Goal: Task Accomplishment & Management: Manage account settings

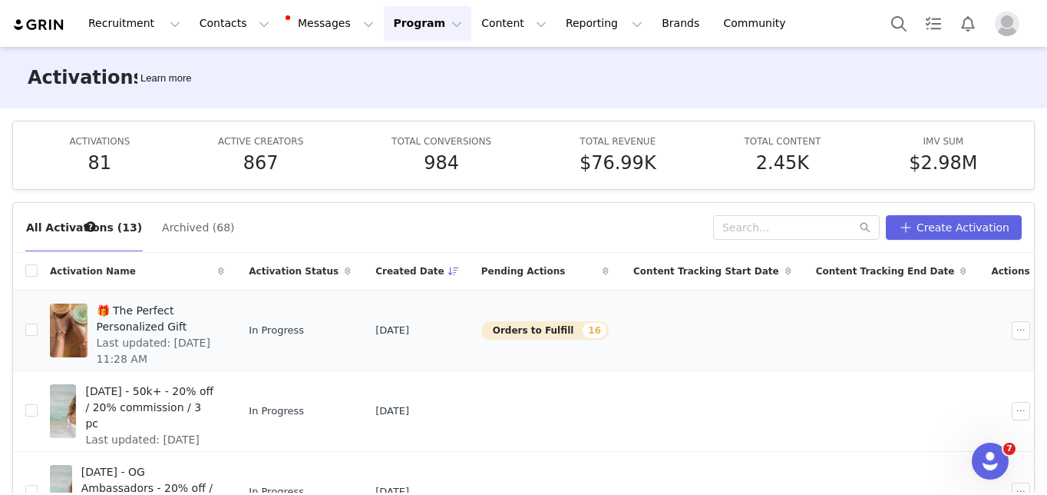
click at [88, 310] on div at bounding box center [69, 330] width 38 height 54
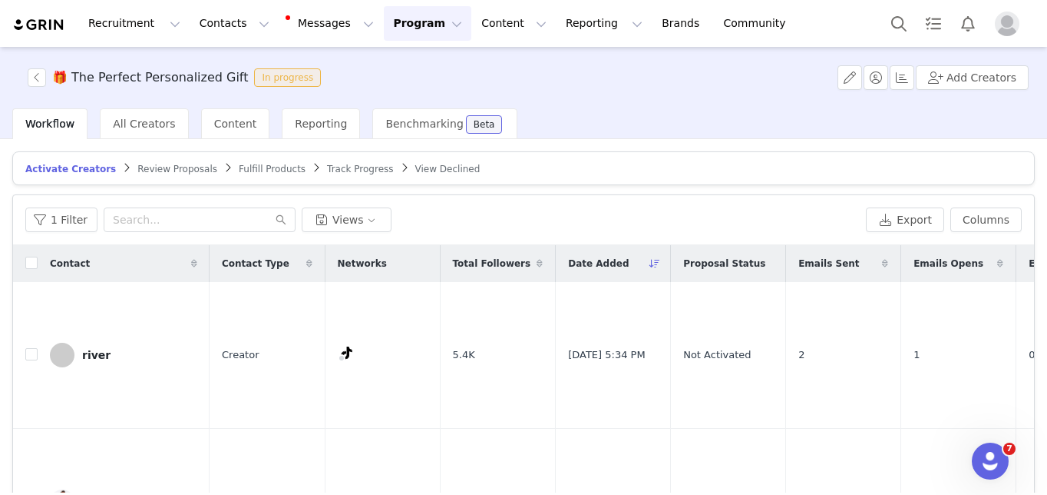
click at [93, 166] on span "Activate Creators" at bounding box center [70, 169] width 91 height 11
click at [964, 15] on button "Notifications" at bounding box center [968, 23] width 34 height 35
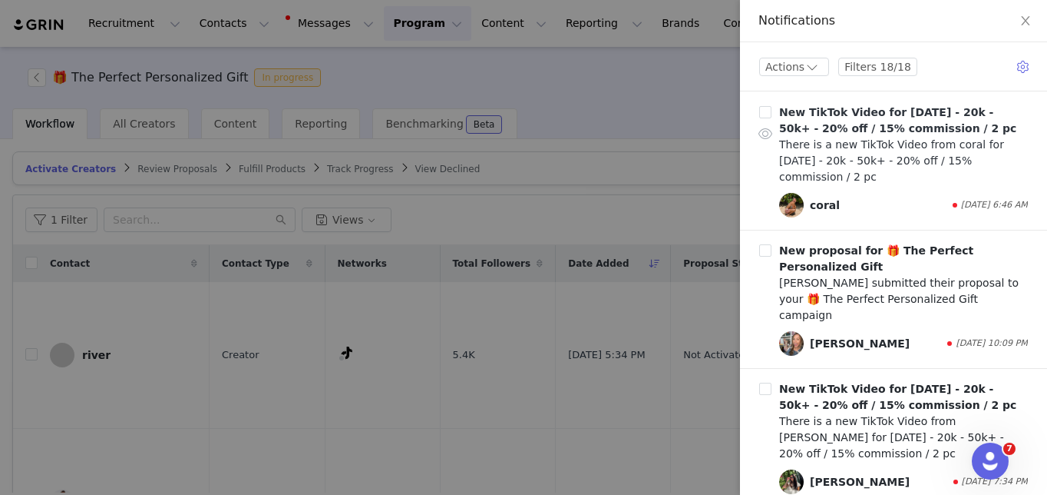
click at [912, 141] on div "There is a new TikTok Video from coral for [DATE] - 20k - 50k+ - 20% off / 15% …" at bounding box center [903, 161] width 249 height 48
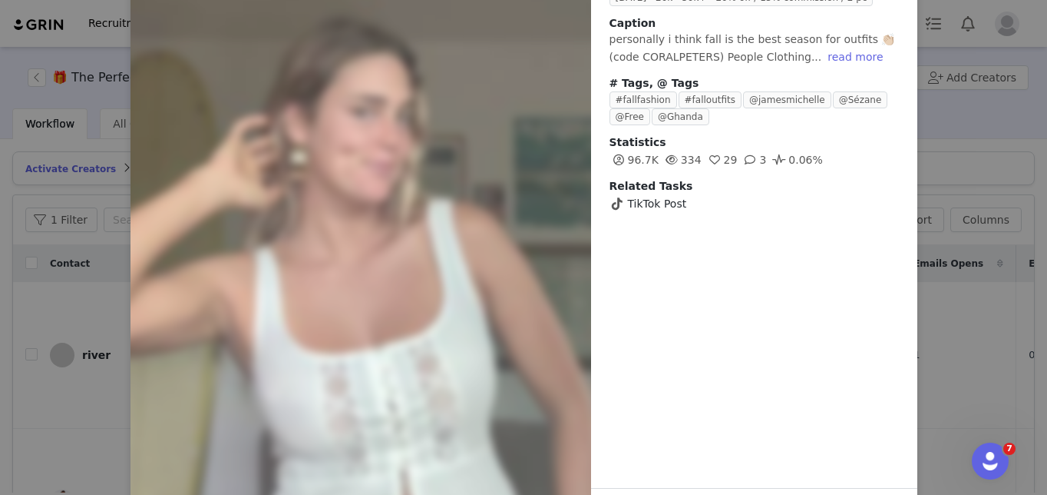
scroll to position [174, 0]
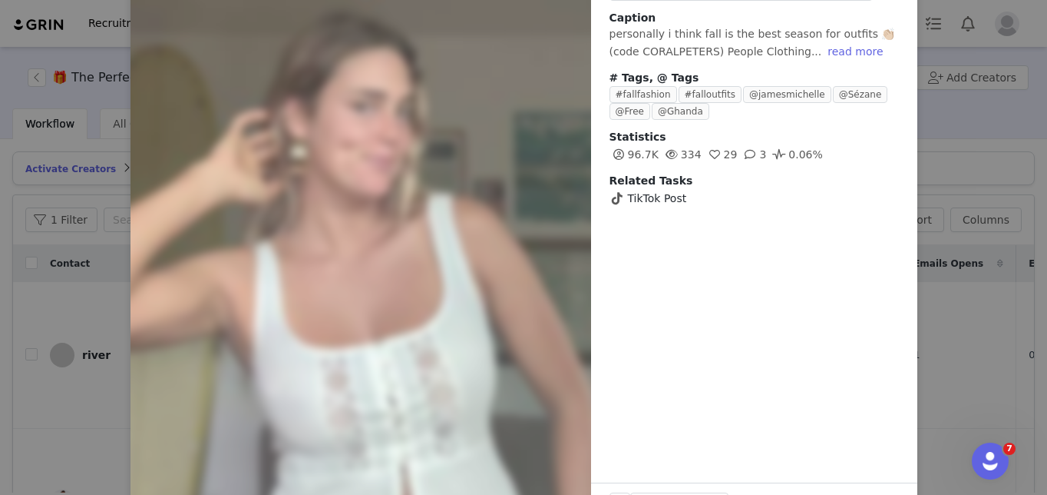
click at [87, 289] on div "Posted by coral on Sep 30, 2025 Creator Content Program September 2025 - 20k - …" at bounding box center [523, 247] width 1047 height 495
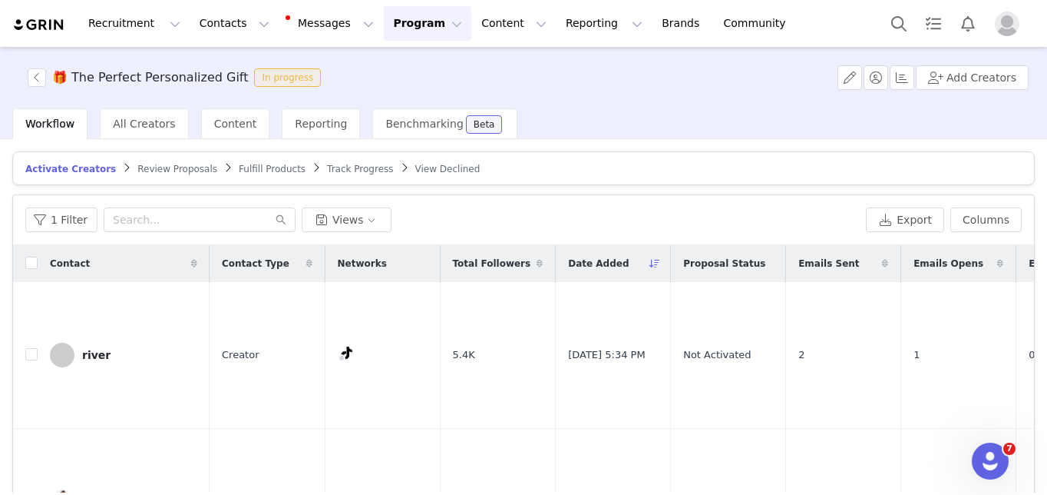
click at [161, 165] on span "Review Proposals" at bounding box center [177, 169] width 80 height 11
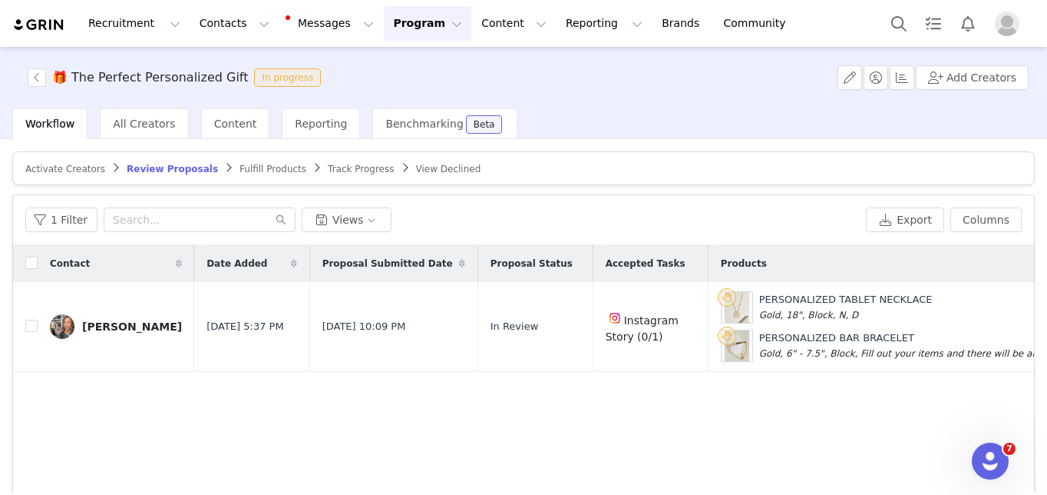
click at [65, 165] on span "Activate Creators" at bounding box center [65, 169] width 80 height 11
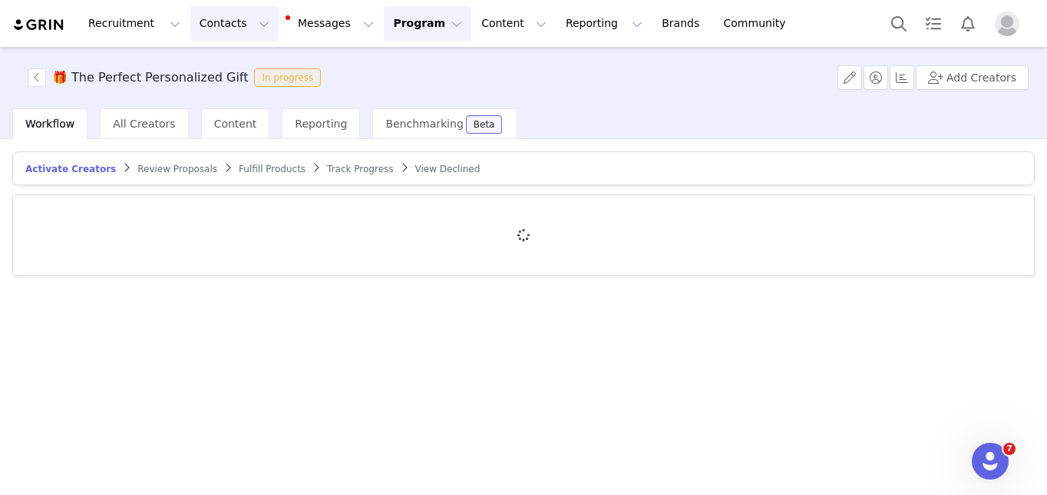
click at [222, 23] on button "Contacts Contacts" at bounding box center [234, 23] width 88 height 35
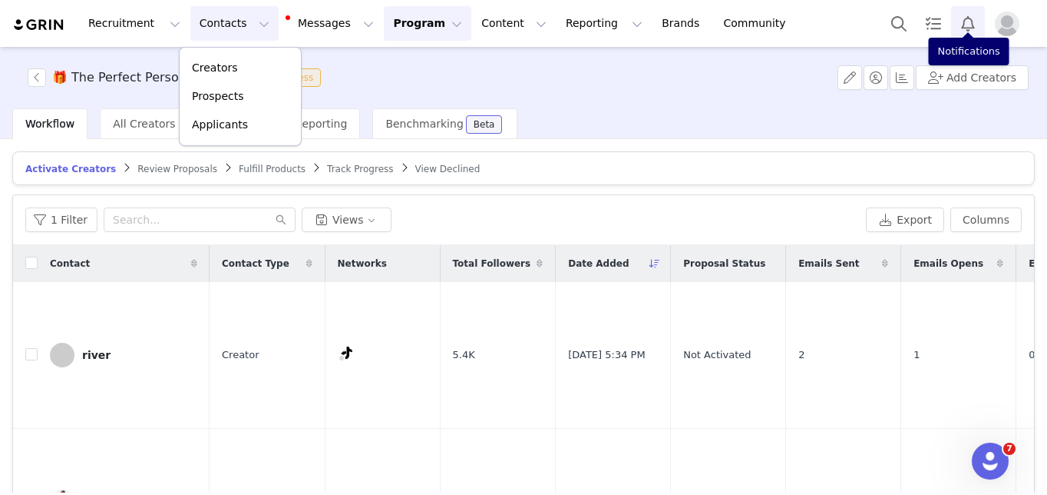
click at [966, 25] on button "Notifications" at bounding box center [968, 23] width 34 height 35
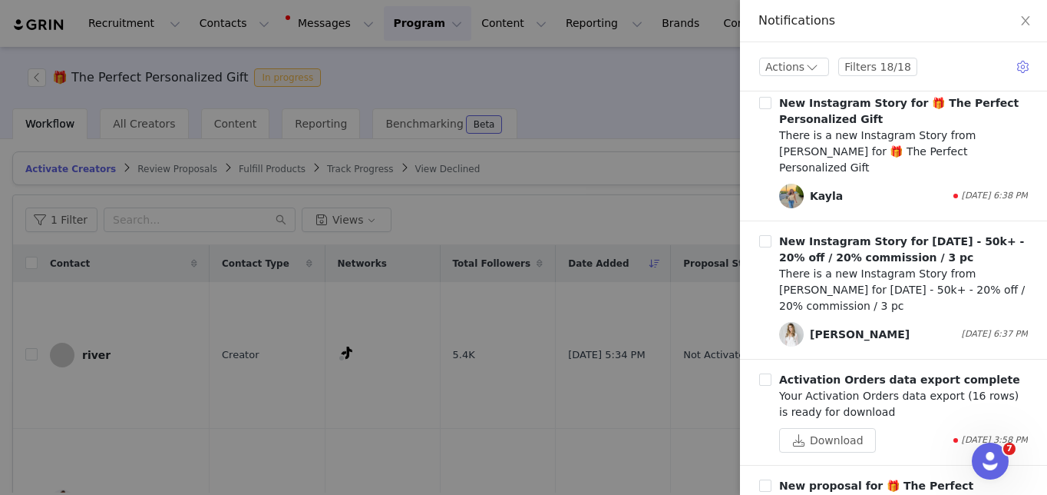
scroll to position [793, 0]
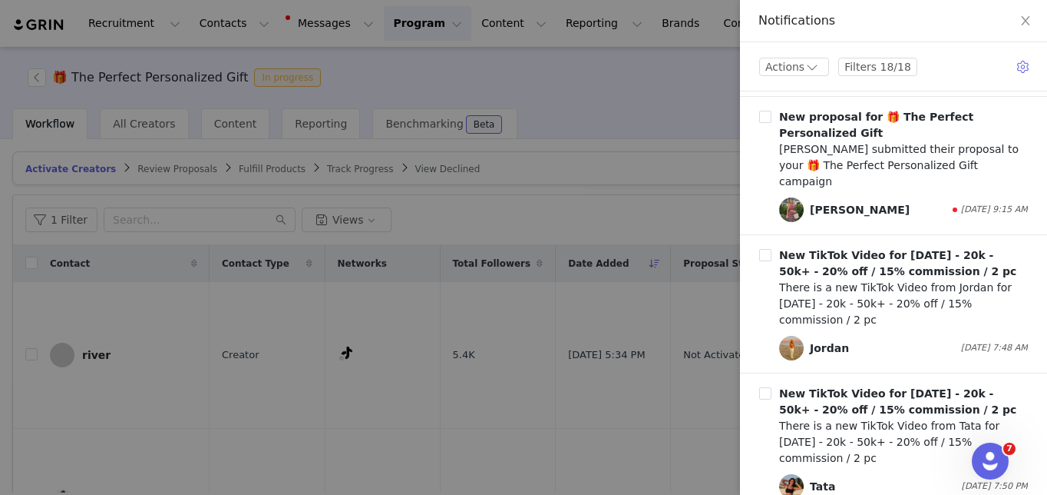
click at [345, 324] on div at bounding box center [523, 247] width 1047 height 495
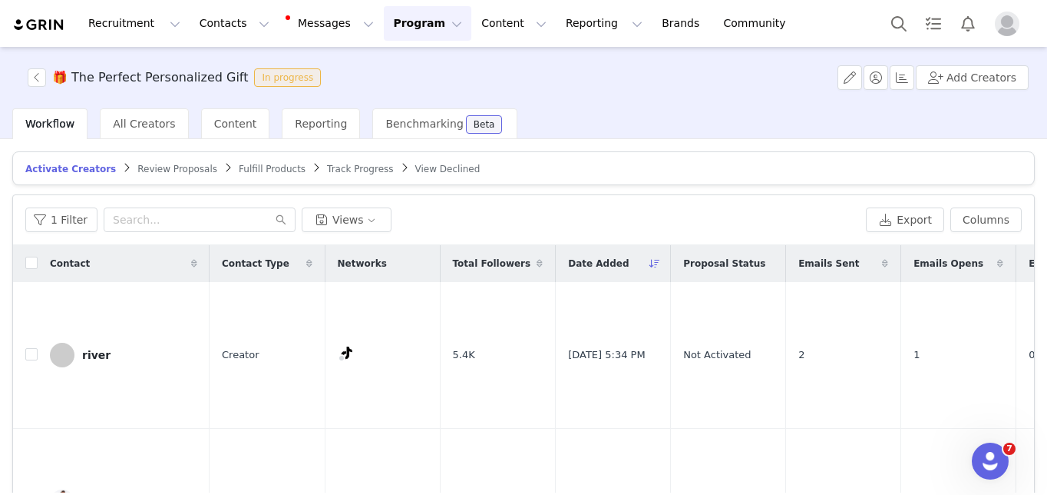
click at [161, 169] on span "Review Proposals" at bounding box center [177, 169] width 80 height 11
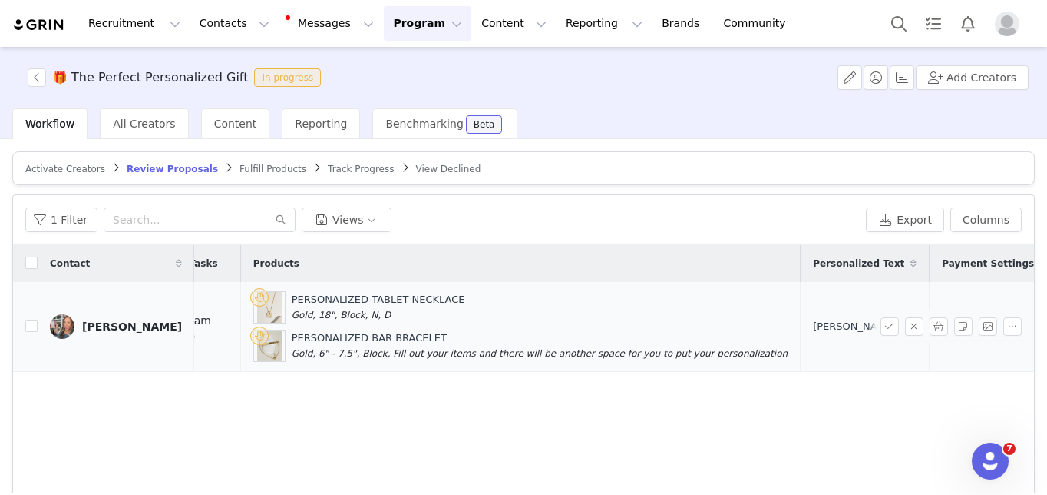
scroll to position [0, 627]
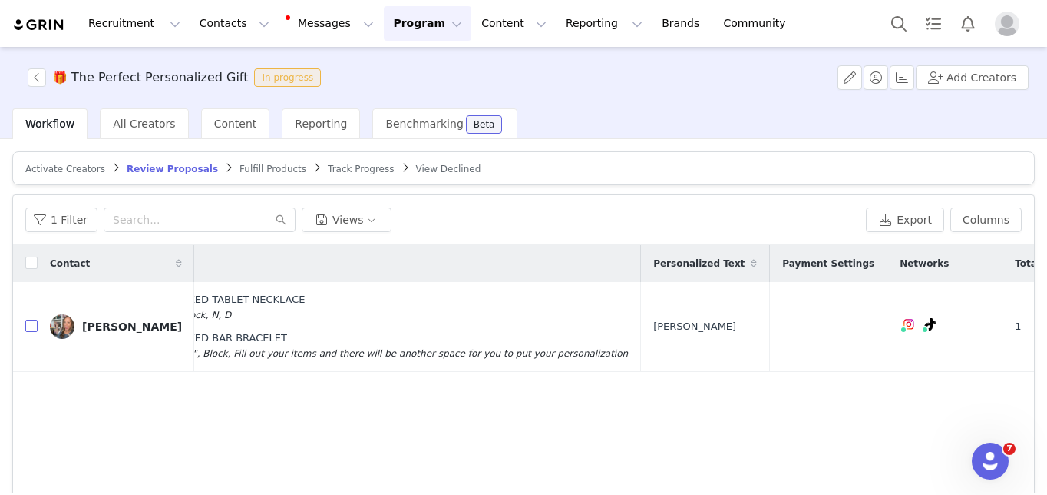
click at [31, 328] on input "checkbox" at bounding box center [31, 325] width 12 height 12
checkbox input "true"
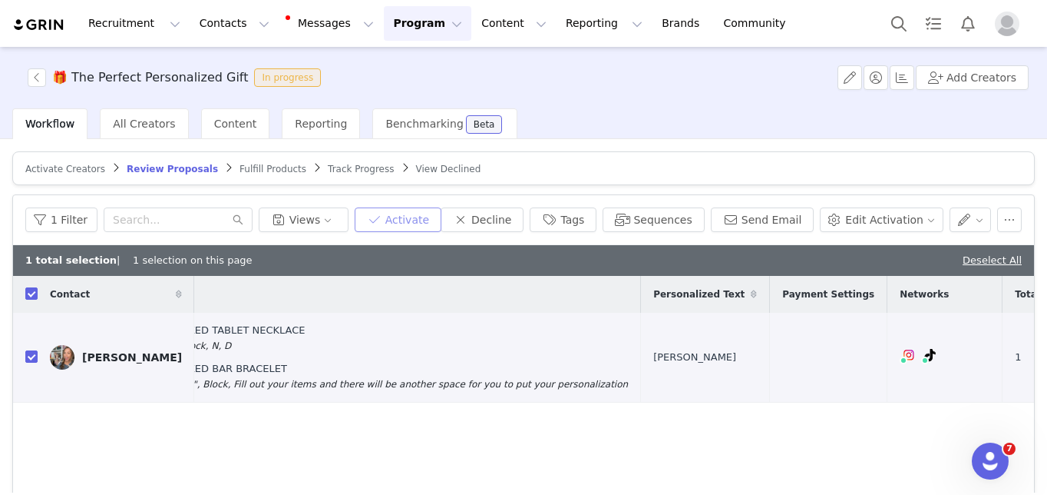
click at [415, 223] on button "Activate" at bounding box center [398, 219] width 87 height 25
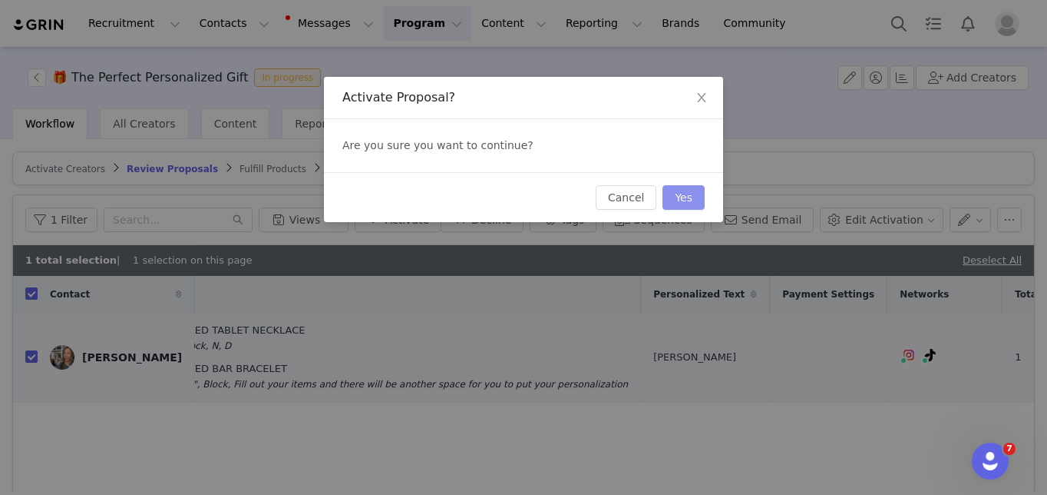
click at [699, 203] on button "Yes" at bounding box center [684, 197] width 42 height 25
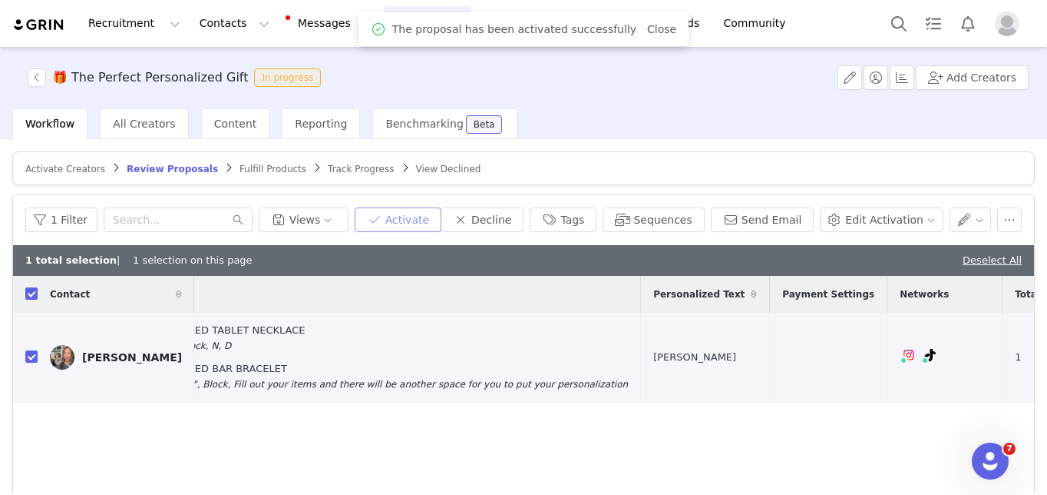
scroll to position [0, 0]
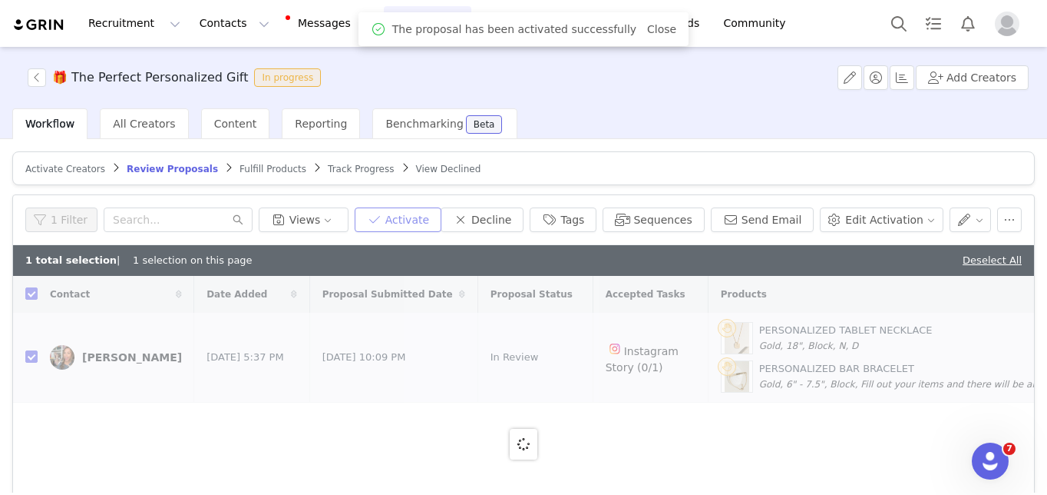
checkbox input "false"
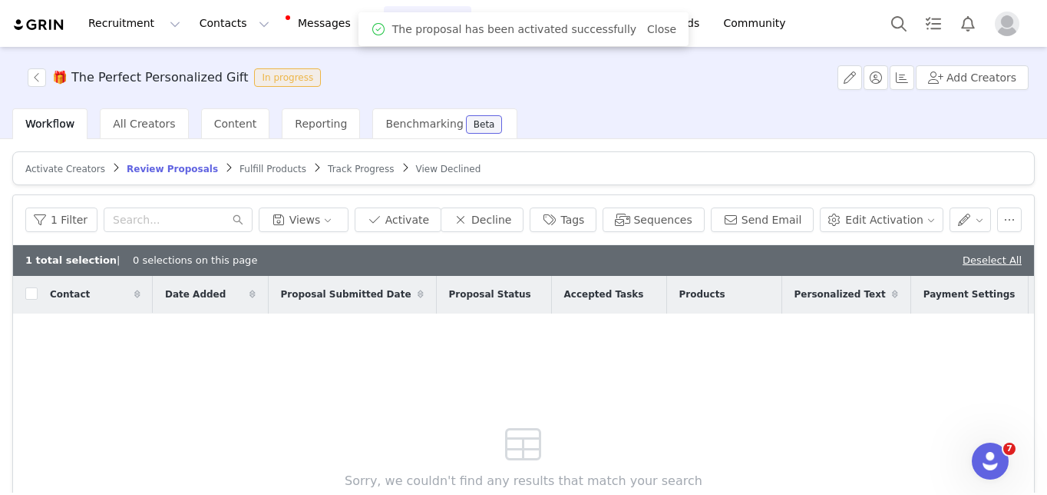
click at [259, 170] on span "Fulfill Products" at bounding box center [273, 169] width 67 height 11
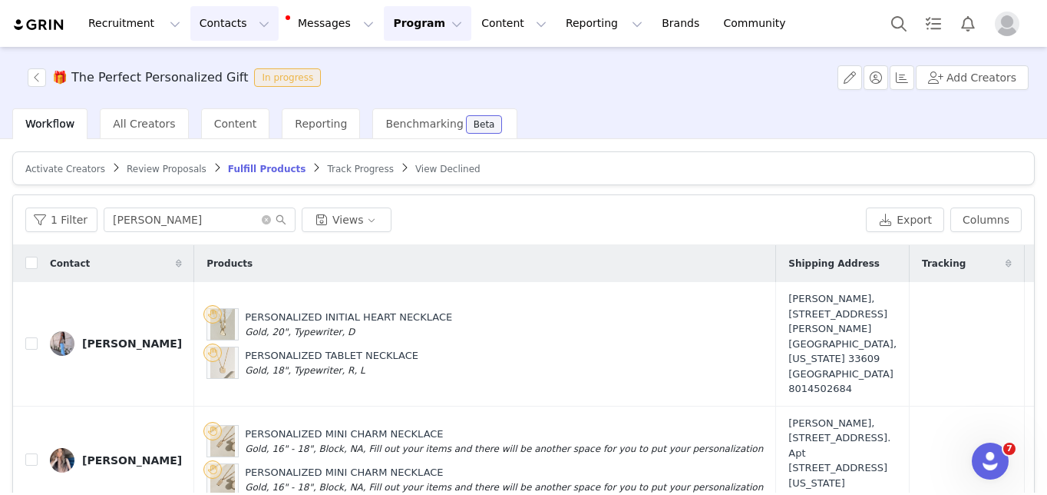
click at [194, 22] on button "Contacts Contacts" at bounding box center [234, 23] width 88 height 35
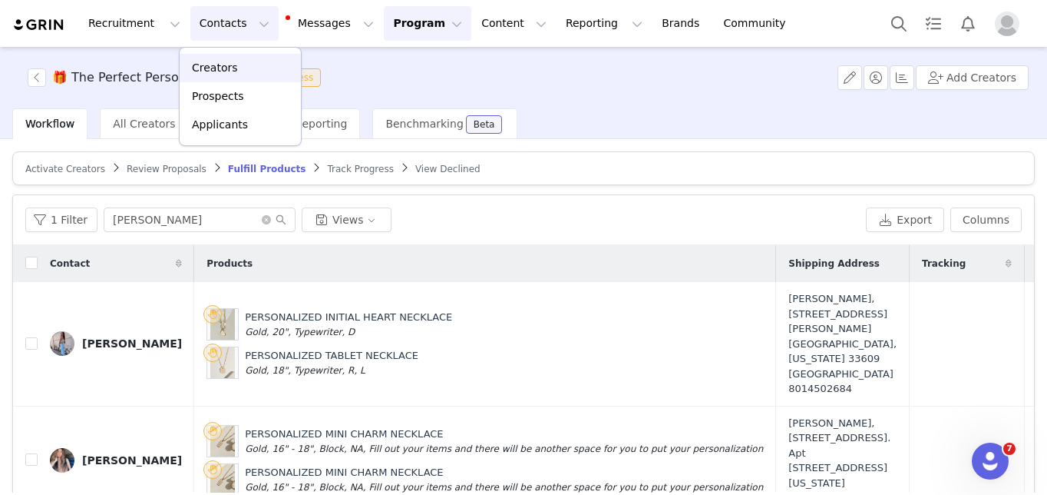
click at [220, 62] on p "Creators" at bounding box center [215, 68] width 46 height 16
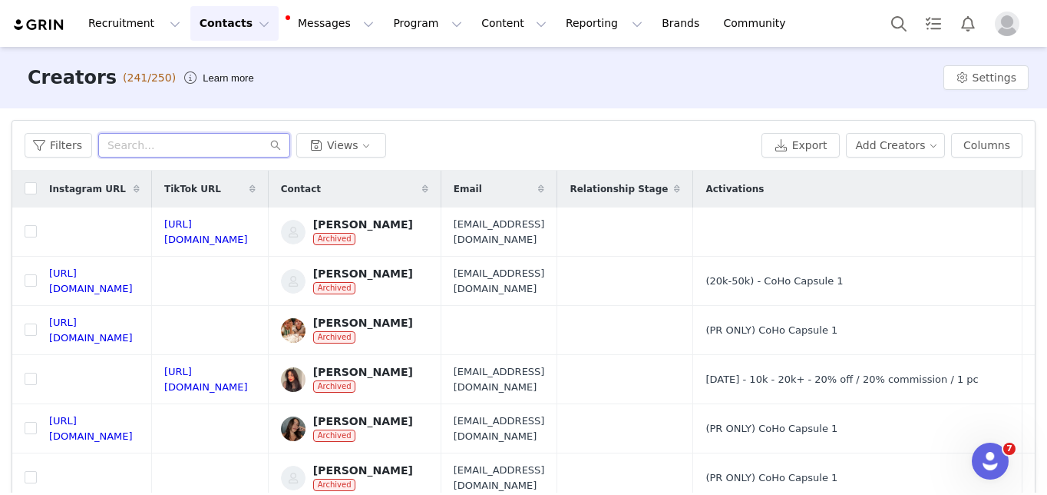
click at [180, 141] on input "text" at bounding box center [194, 145] width 192 height 25
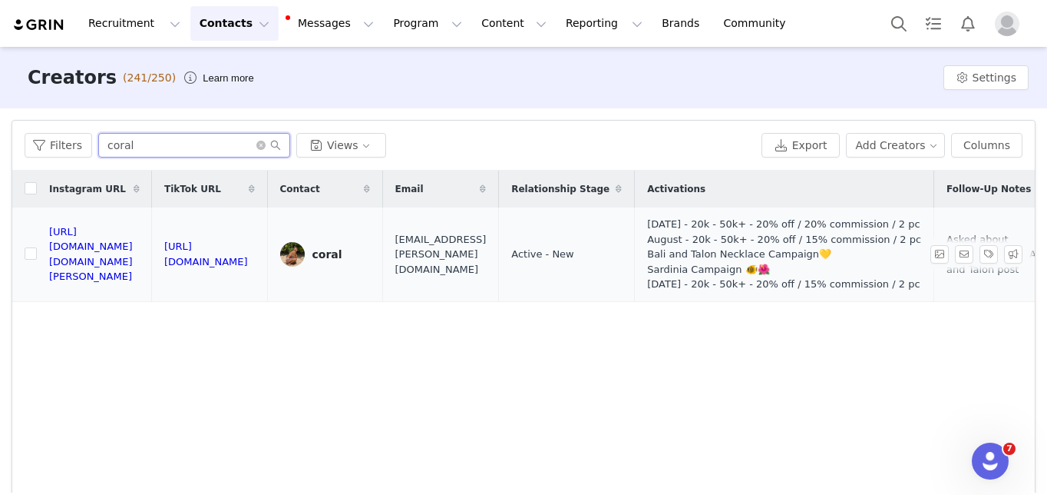
type input "coral"
click at [370, 259] on link "coral" at bounding box center [325, 254] width 90 height 25
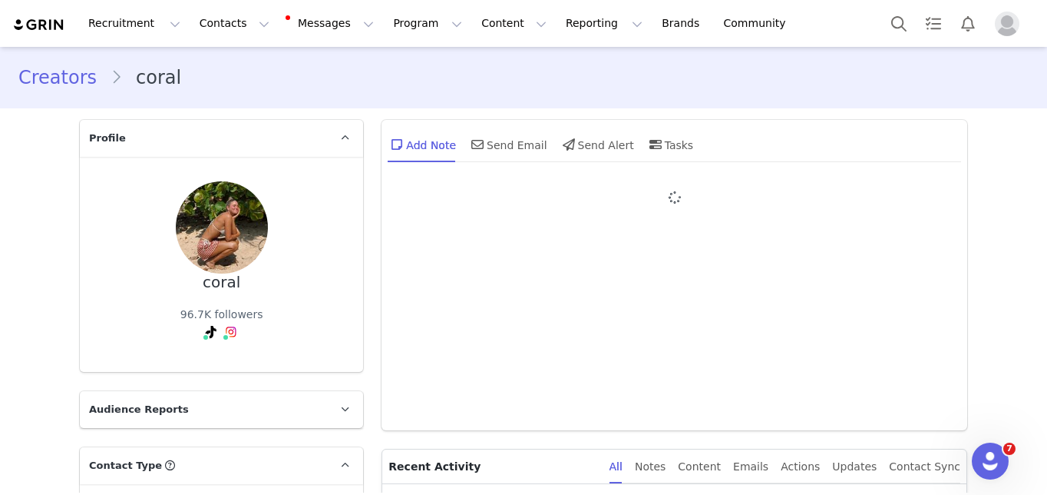
type input "+1 ([GEOGRAPHIC_DATA])"
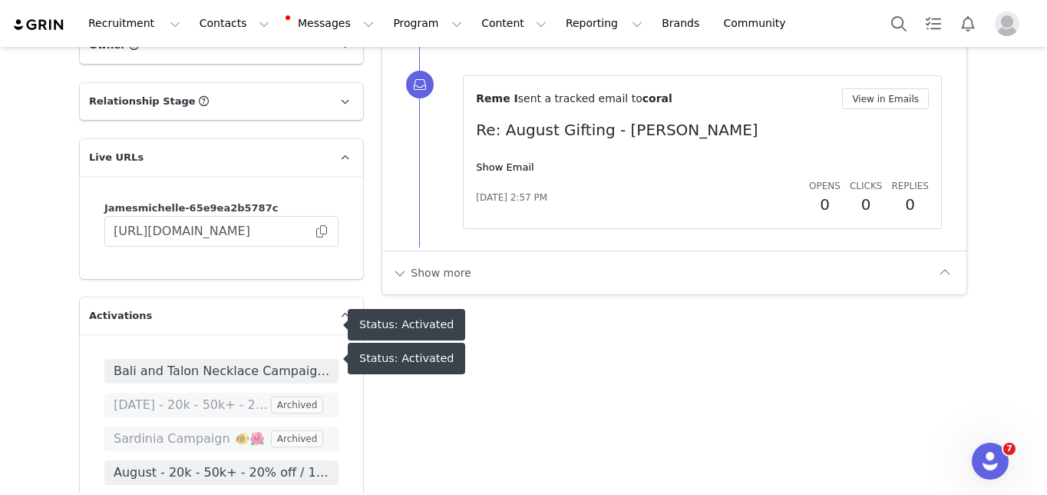
scroll to position [2205, 0]
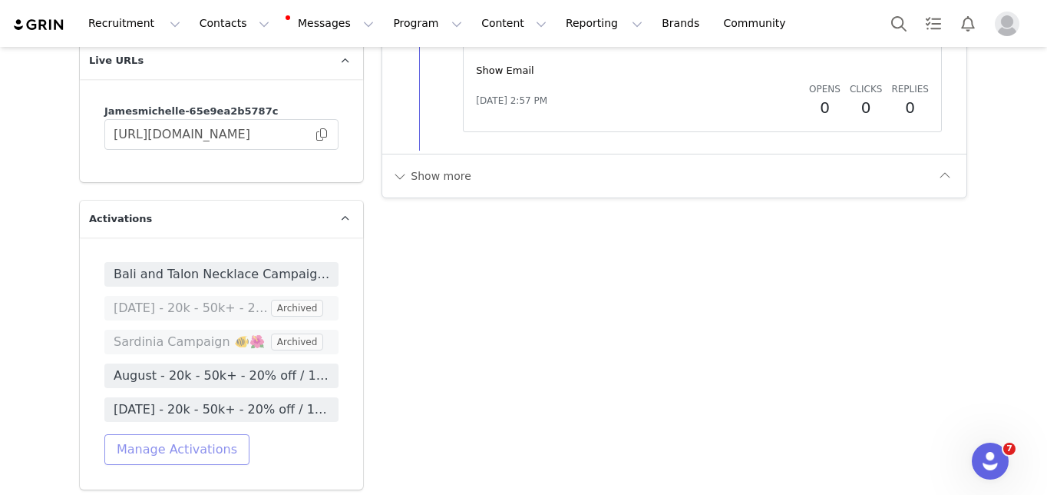
click at [193, 434] on button "Manage Activations" at bounding box center [176, 449] width 145 height 31
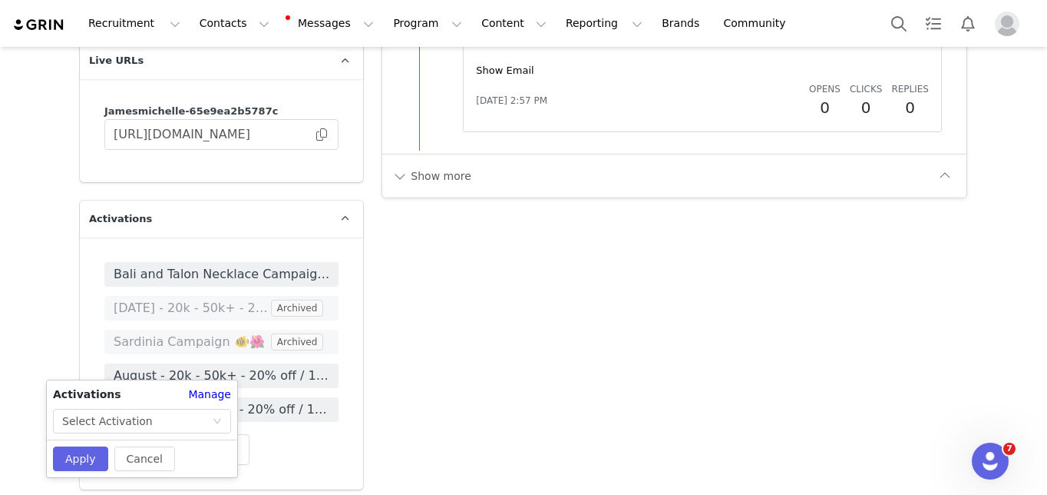
click at [164, 407] on div "Activations Manage Select Activation" at bounding box center [142, 409] width 190 height 47
click at [167, 428] on div "Select Activation" at bounding box center [137, 420] width 150 height 23
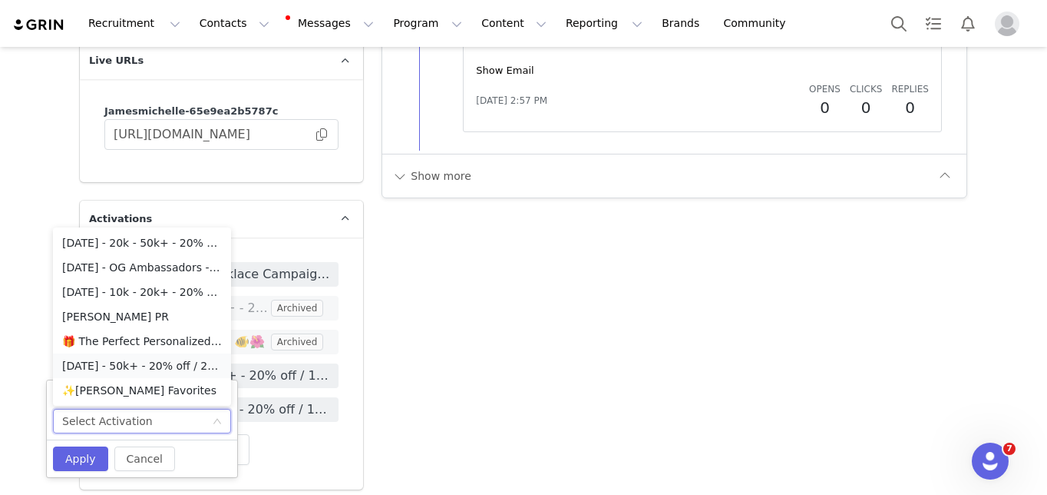
click at [140, 365] on li "SEPTEMBER 2025 - 50k+ - 20% off / 20% commission / 3 pc" at bounding box center [142, 365] width 178 height 25
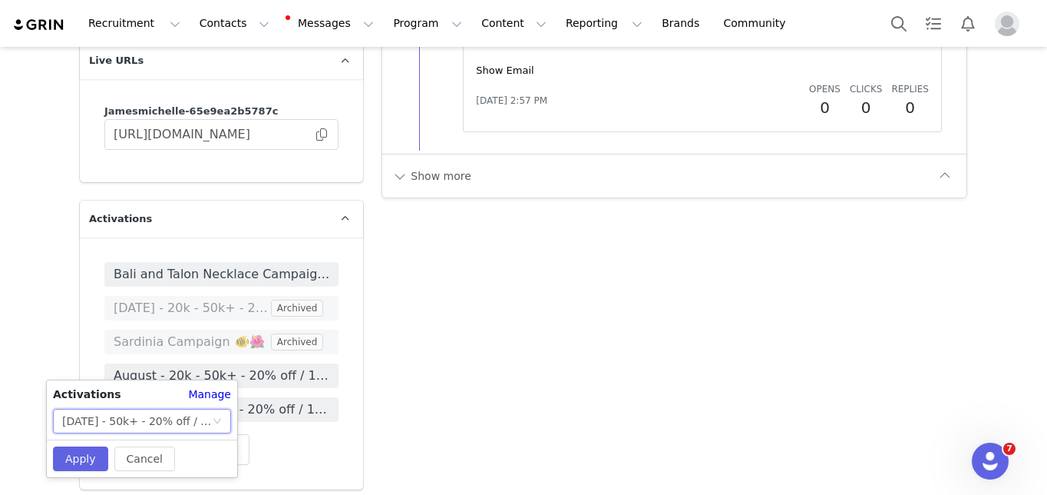
click at [174, 409] on div "SEPTEMBER 2025 - 50k+ - 20% off / 20% commission / 3 pc" at bounding box center [137, 420] width 150 height 23
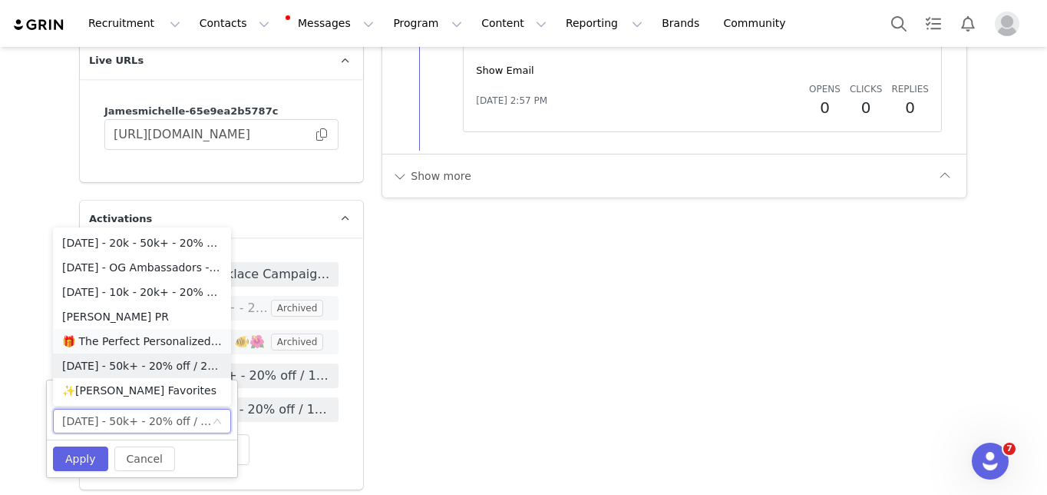
click at [143, 332] on li "🎁 The Perfect Personalized Gift" at bounding box center [142, 341] width 178 height 25
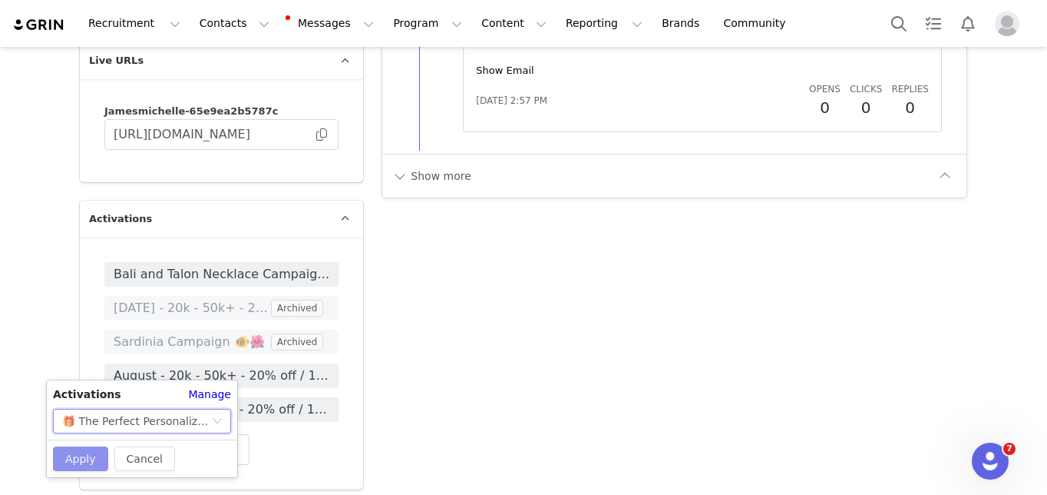
click at [88, 452] on button "Apply" at bounding box center [80, 458] width 55 height 25
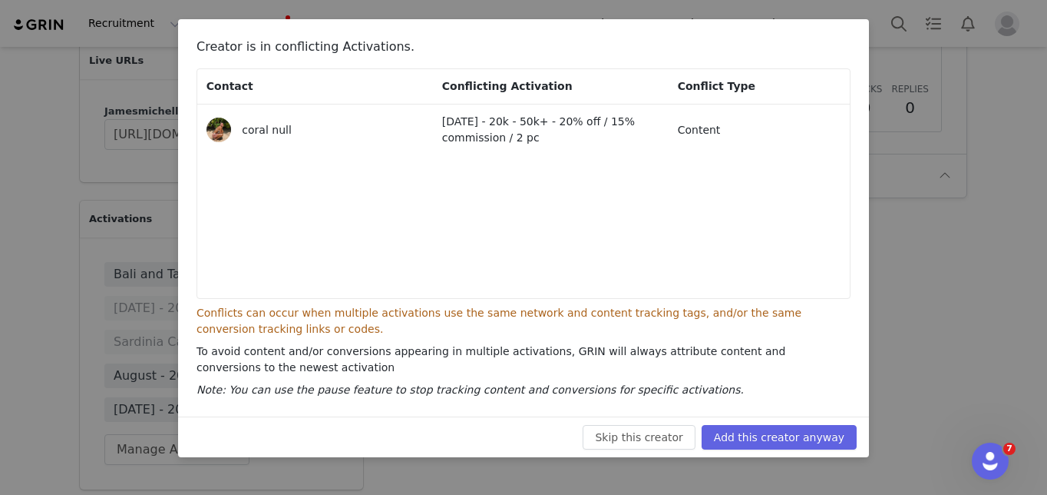
click at [772, 449] on div "Skip this creator Add this creator anyway" at bounding box center [523, 436] width 691 height 41
click at [776, 437] on button "Add this creator anyway" at bounding box center [779, 437] width 155 height 25
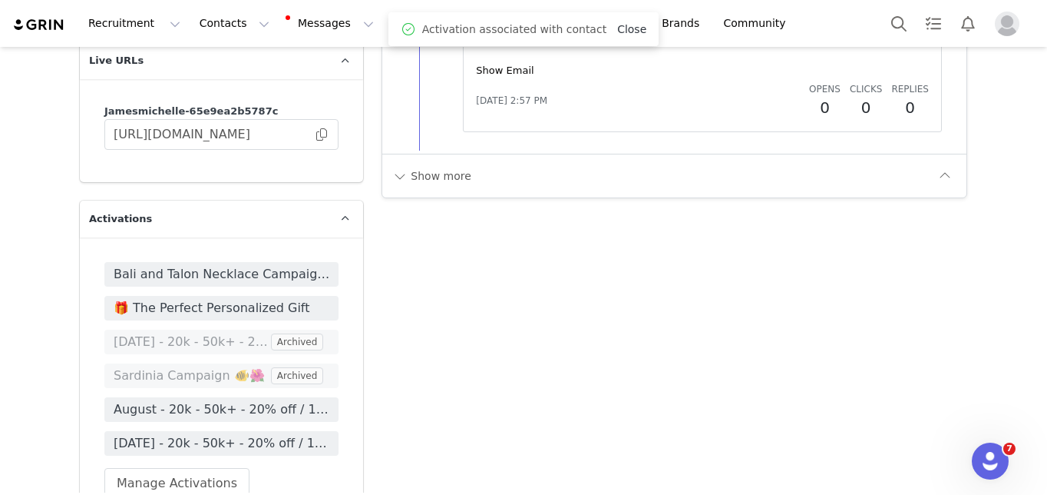
click at [627, 27] on link "Close" at bounding box center [631, 29] width 29 height 12
click at [402, 18] on button "Program Program" at bounding box center [428, 23] width 88 height 35
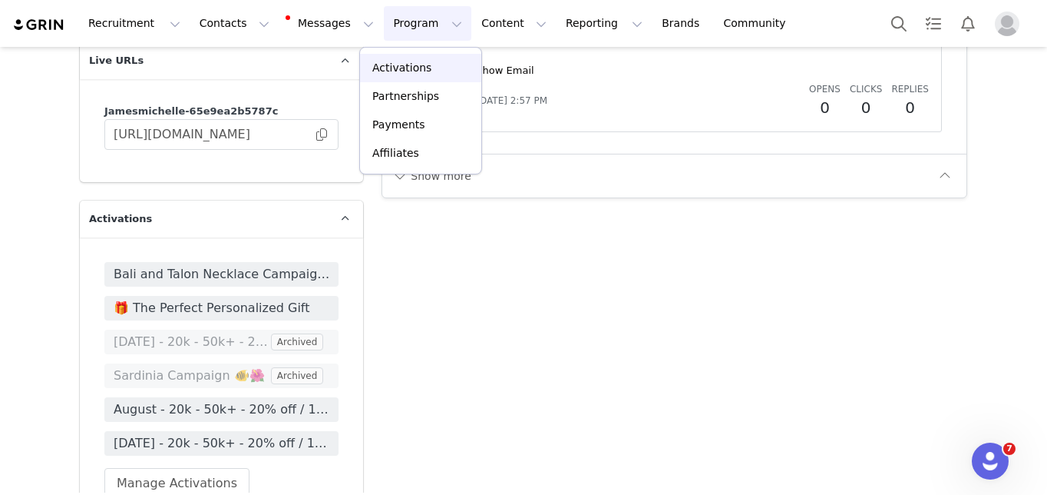
click at [389, 61] on p "Activations" at bounding box center [401, 68] width 59 height 16
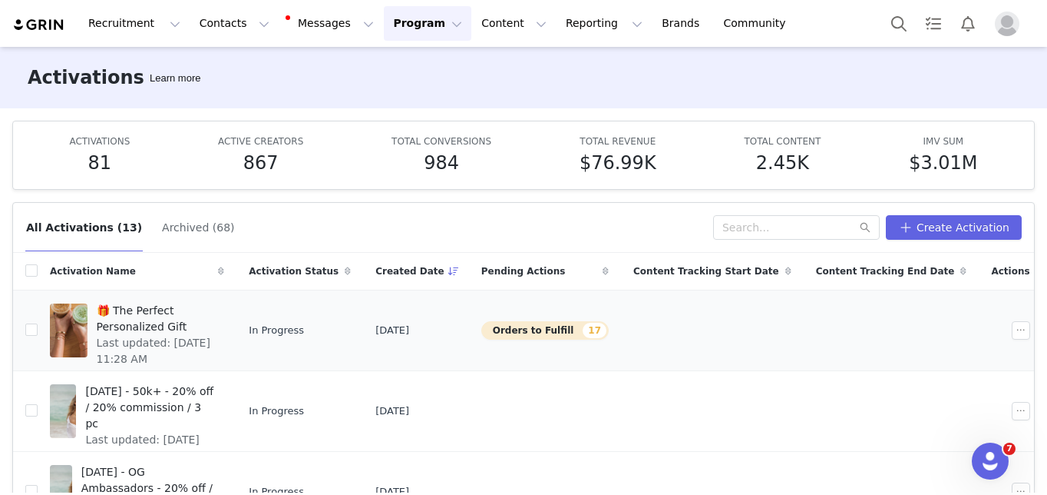
click at [167, 342] on span "Last updated: Sep 24, 2025 11:28 AM" at bounding box center [156, 351] width 119 height 32
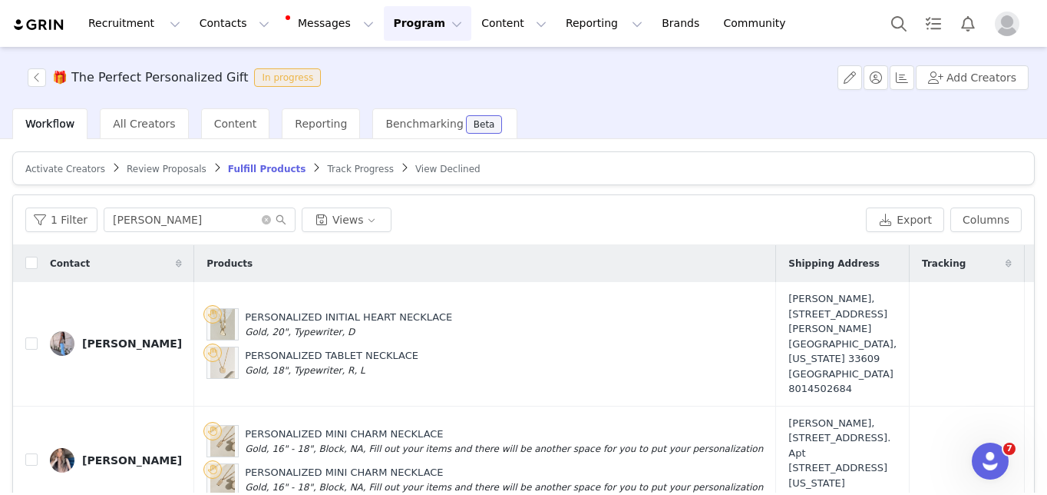
click at [62, 163] on link "Activate Creators" at bounding box center [65, 169] width 80 height 12
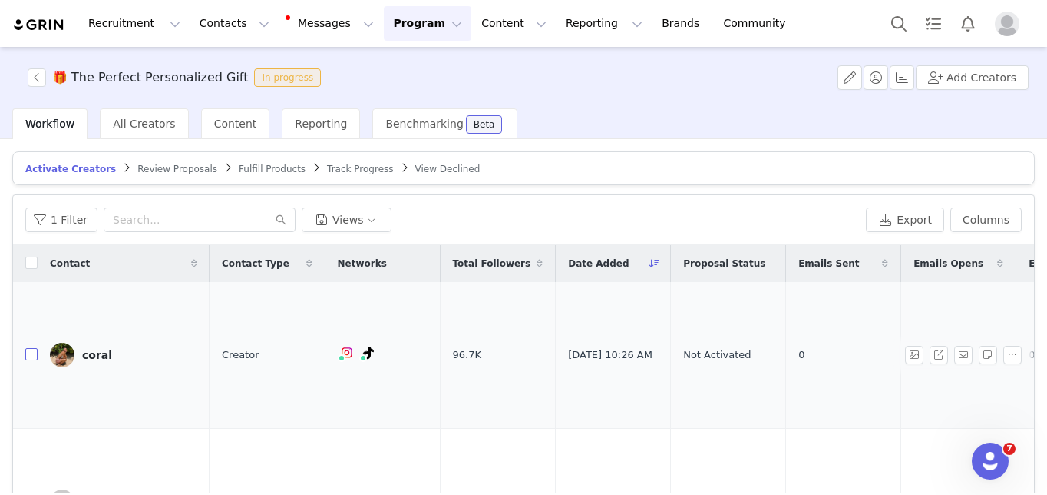
click at [33, 355] on input "checkbox" at bounding box center [31, 354] width 12 height 12
checkbox input "true"
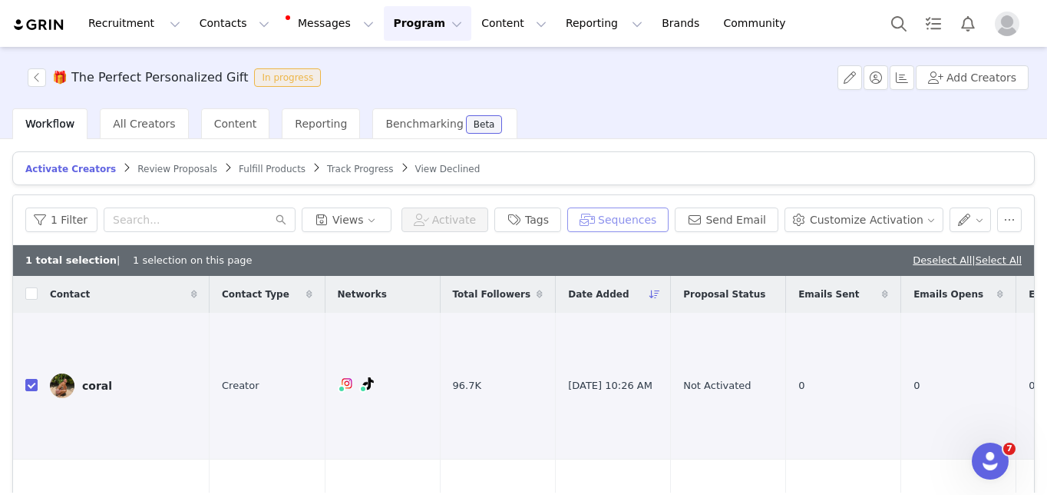
click at [645, 225] on button "Sequences" at bounding box center [618, 219] width 101 height 25
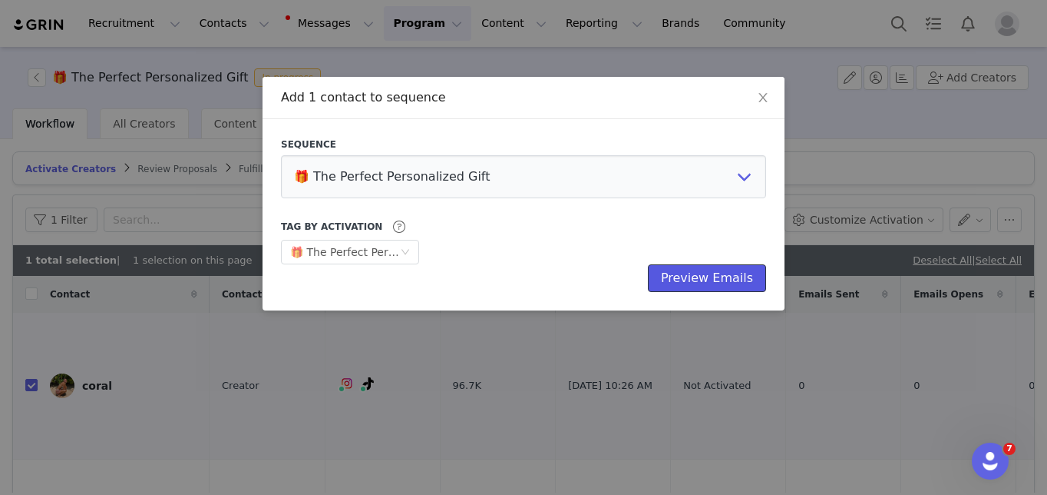
click at [714, 284] on button "Preview Emails" at bounding box center [707, 278] width 118 height 28
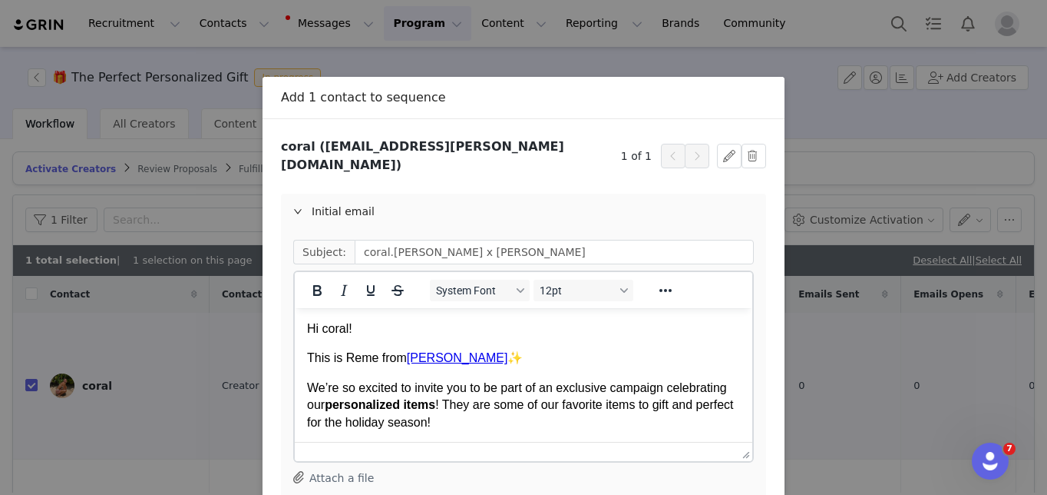
click at [327, 326] on p "Hi coral!" at bounding box center [523, 328] width 433 height 17
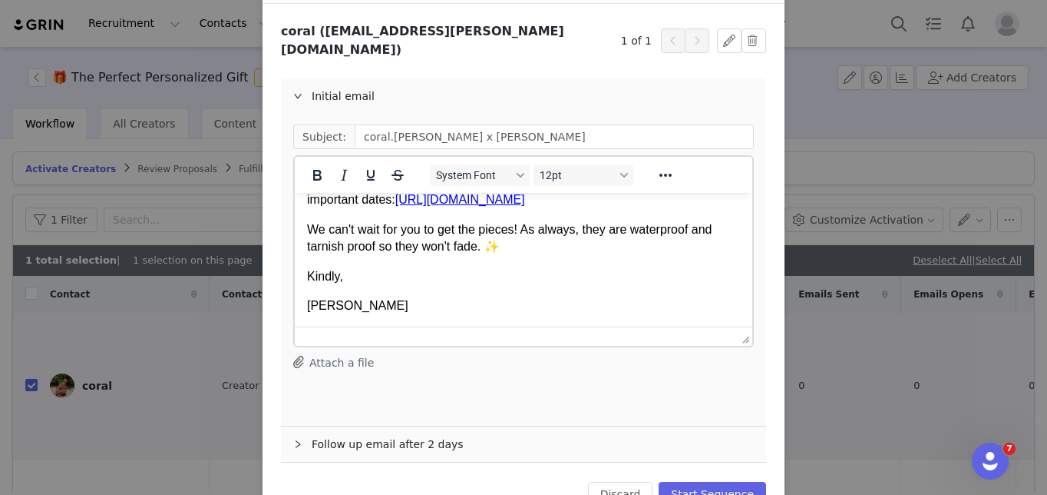
scroll to position [138, 0]
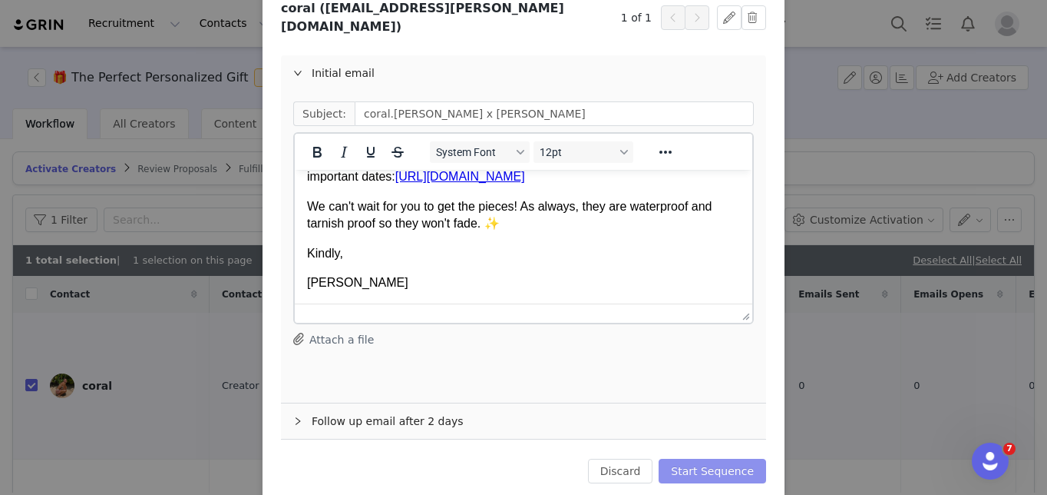
click at [718, 458] on button "Start Sequence" at bounding box center [713, 470] width 108 height 25
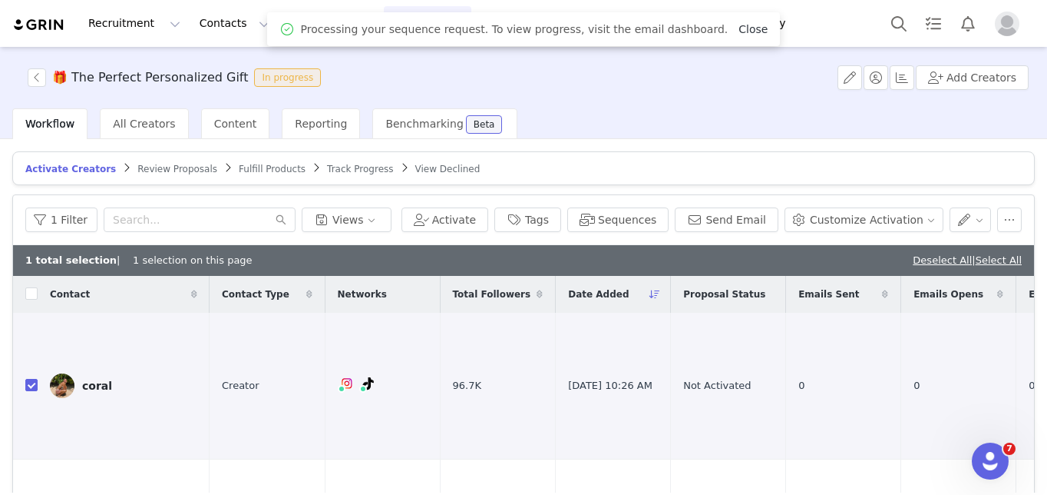
click at [746, 25] on link "Close" at bounding box center [753, 29] width 29 height 12
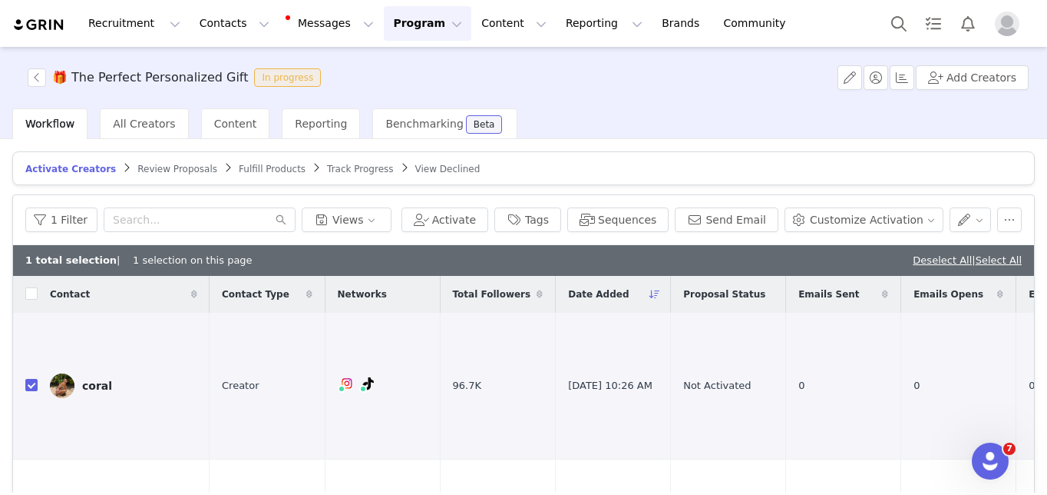
click at [164, 159] on article "Activate Creators Review Proposals Fulfill Products Track Progress View Declined" at bounding box center [523, 168] width 1023 height 34
click at [172, 168] on span "Review Proposals" at bounding box center [177, 169] width 80 height 11
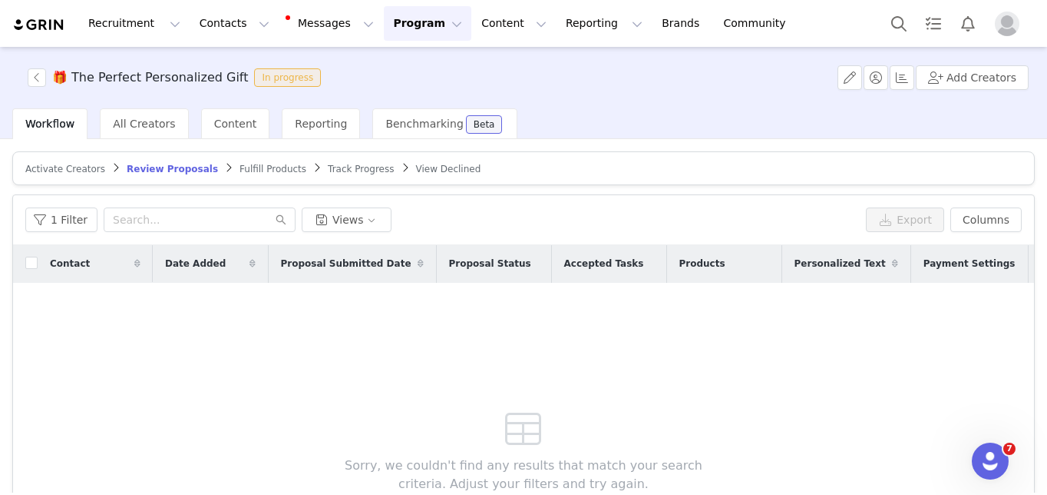
click at [256, 167] on span "Fulfill Products" at bounding box center [273, 169] width 67 height 11
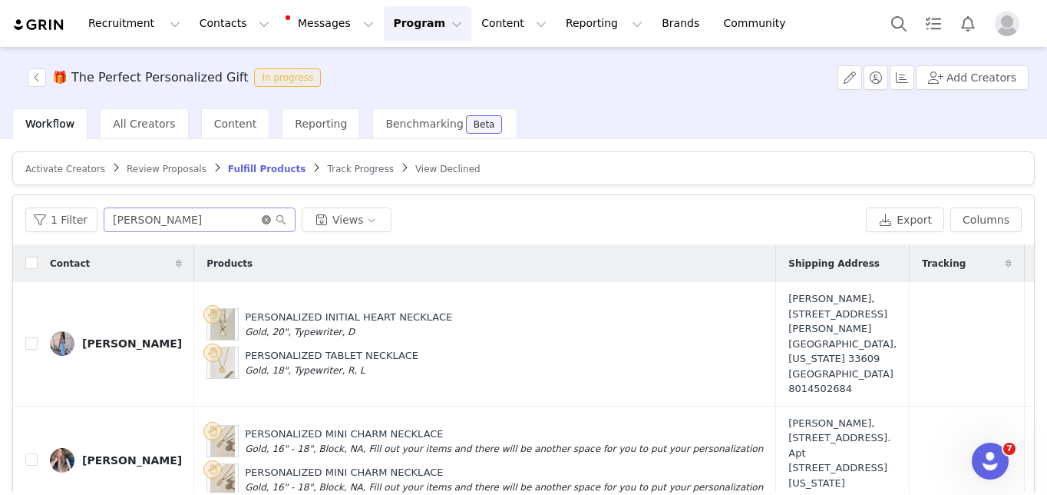
click at [262, 218] on icon "icon: close-circle" at bounding box center [266, 219] width 9 height 9
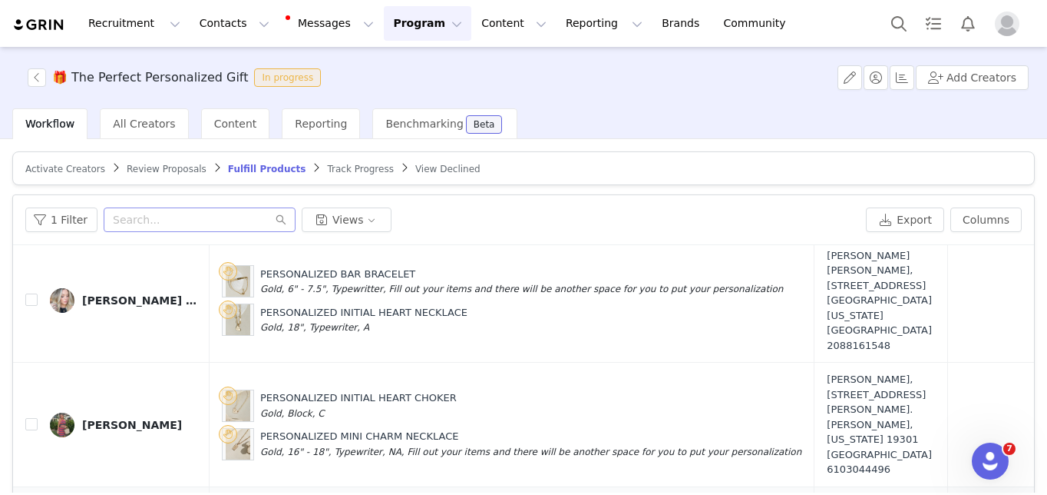
scroll to position [174, 0]
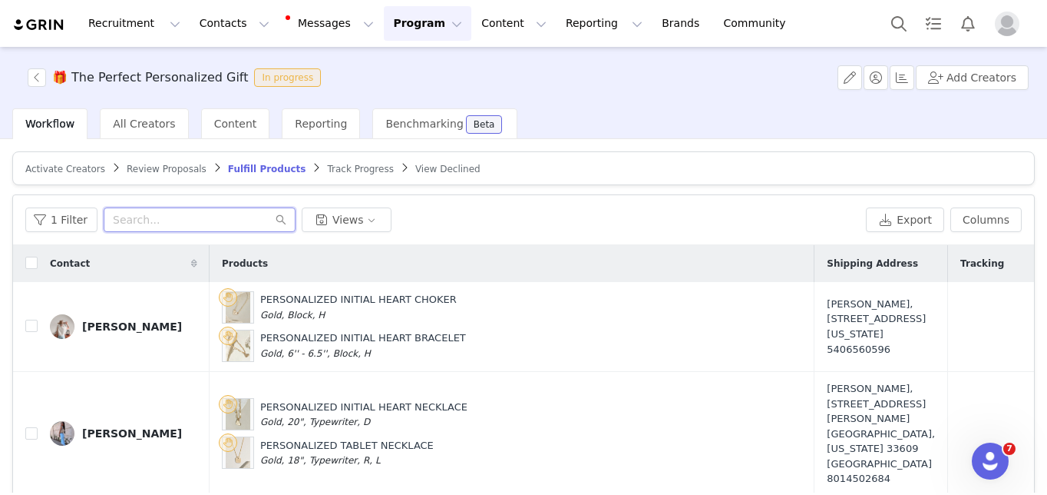
click at [203, 226] on input "text" at bounding box center [200, 219] width 192 height 25
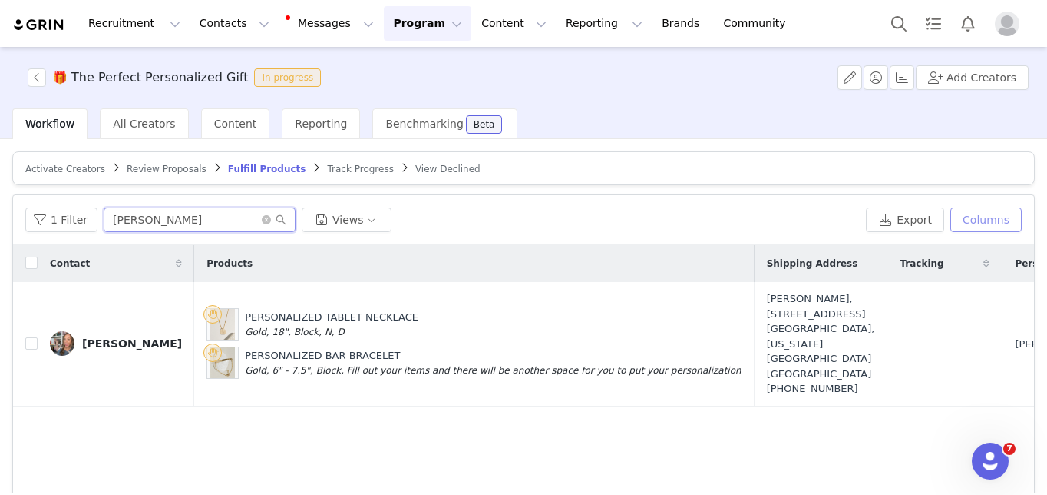
type input "[PERSON_NAME]"
click at [981, 219] on button "Columns" at bounding box center [986, 219] width 71 height 25
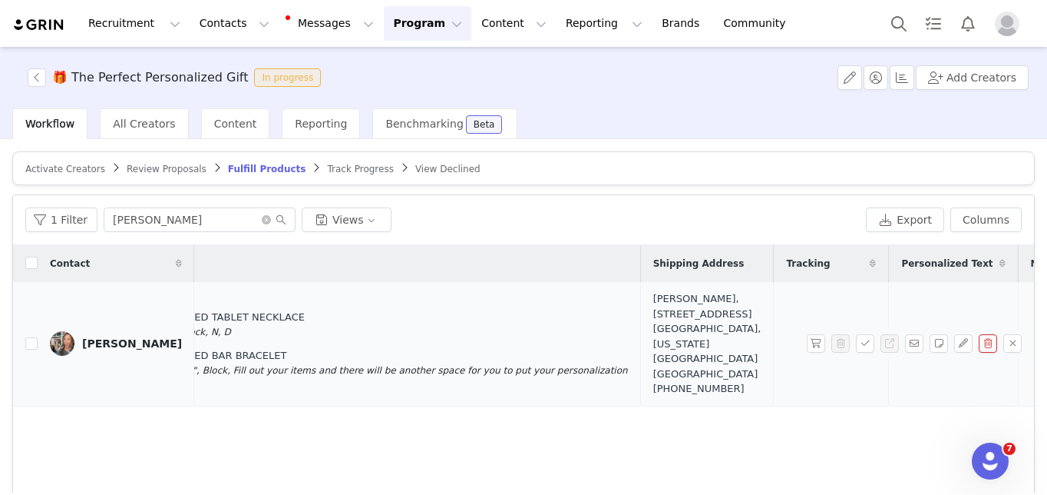
scroll to position [0, 128]
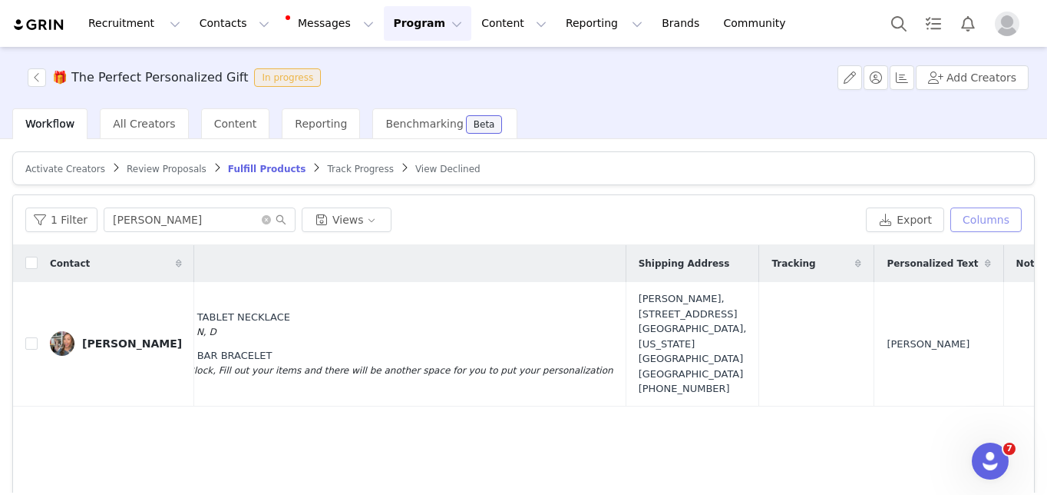
click at [981, 217] on button "Columns" at bounding box center [986, 219] width 71 height 25
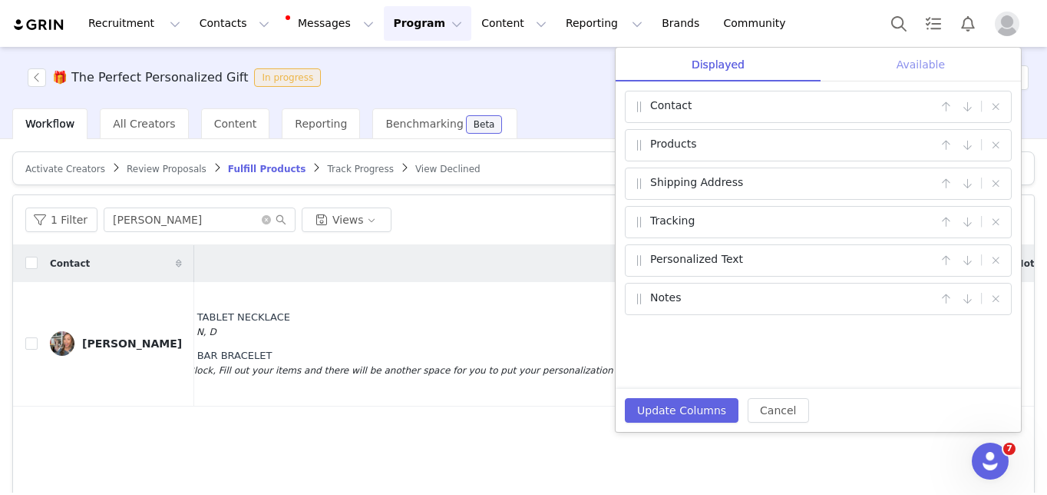
click at [900, 66] on div "Available" at bounding box center [921, 65] width 200 height 35
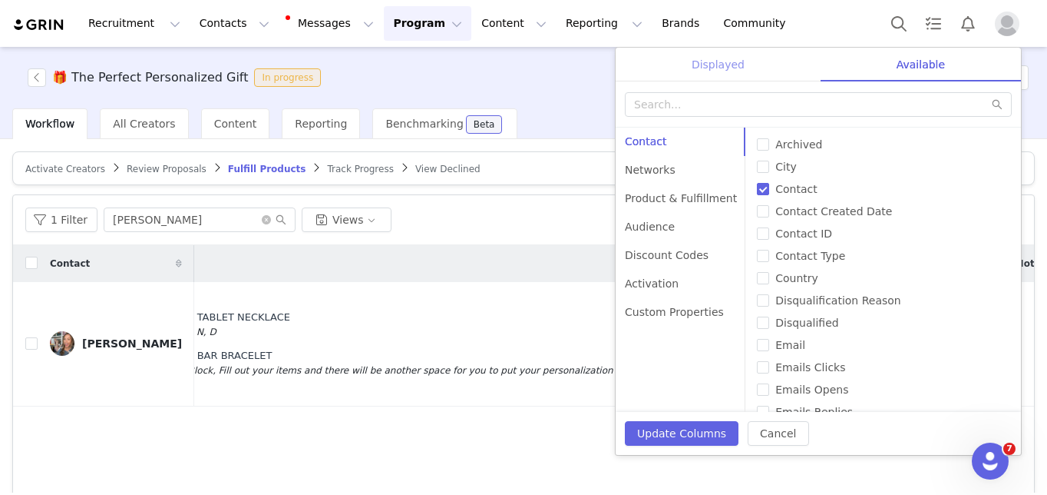
click at [720, 65] on div "Displayed" at bounding box center [718, 65] width 205 height 35
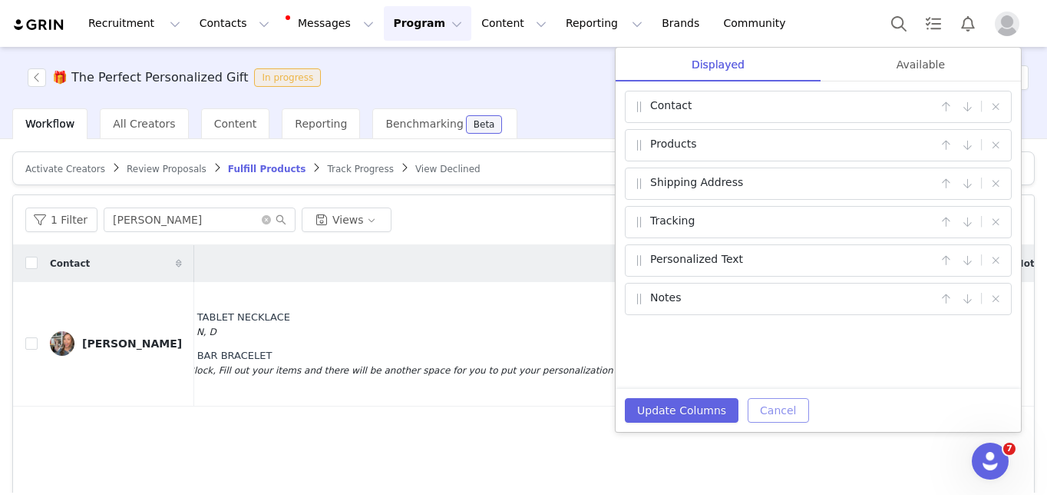
click at [769, 402] on button "Cancel" at bounding box center [778, 410] width 61 height 25
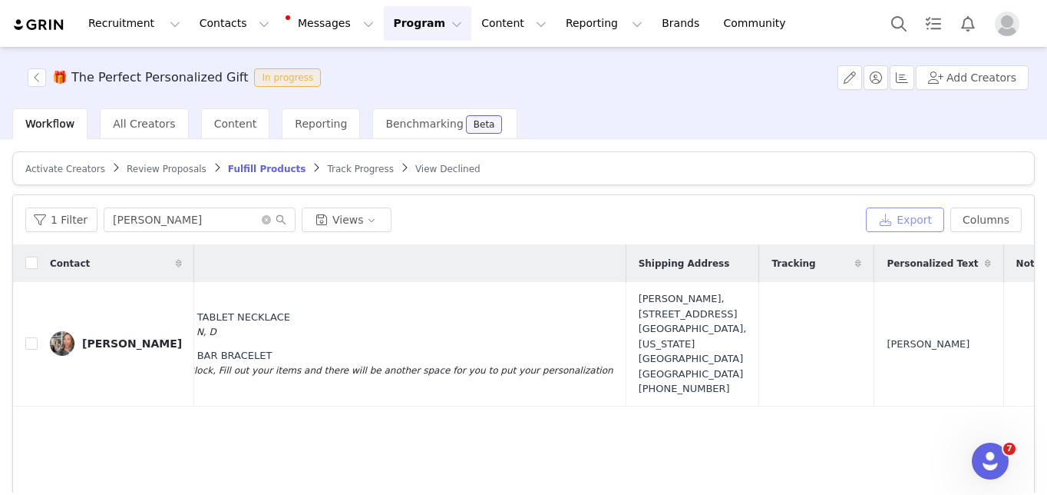
click at [936, 219] on button "Export" at bounding box center [905, 219] width 78 height 25
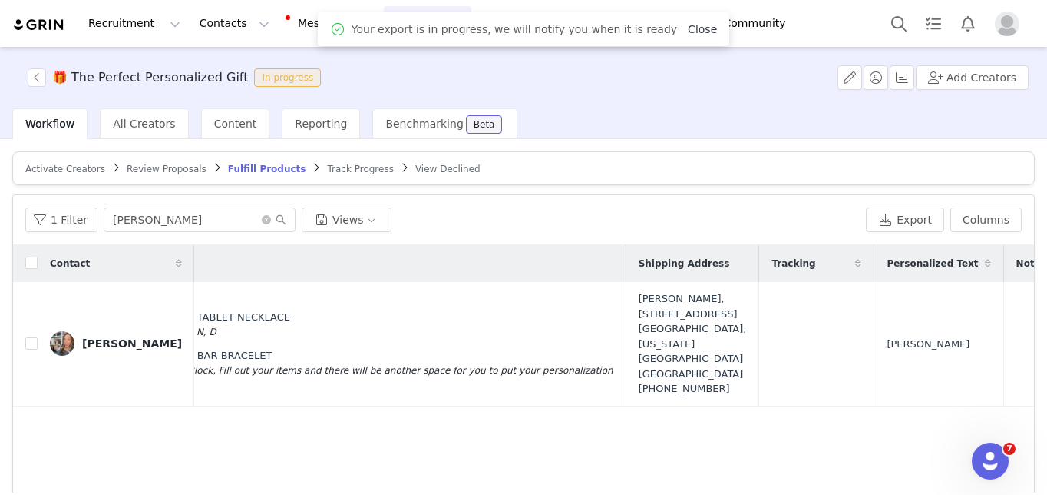
click at [695, 26] on link "Close" at bounding box center [702, 29] width 29 height 12
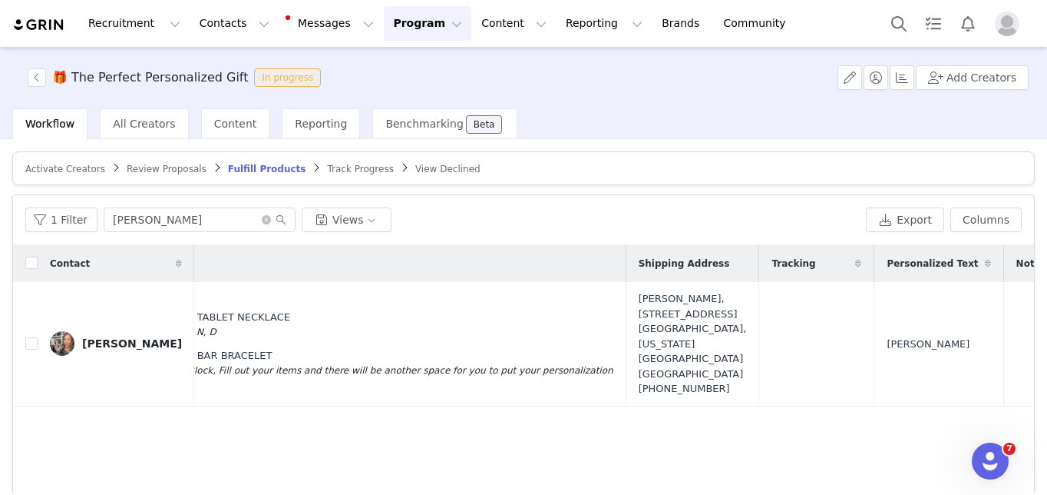
click at [530, 478] on div "Contact Products Shipping Address Tracking Personalized Text Notes Delaney Smit…" at bounding box center [523, 428] width 1021 height 366
click at [917, 224] on button "Export" at bounding box center [905, 219] width 78 height 25
click at [899, 220] on button "Export" at bounding box center [905, 219] width 78 height 25
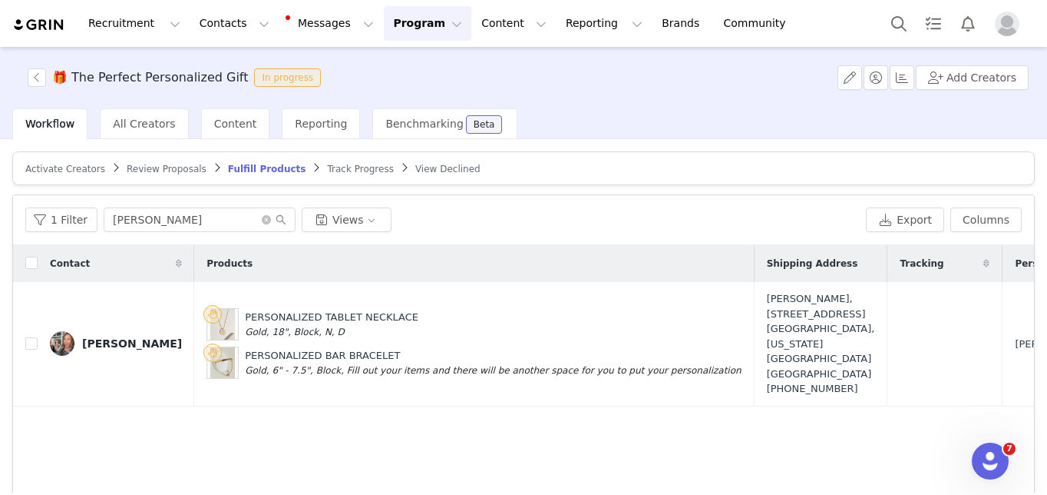
drag, startPoint x: 223, startPoint y: 311, endPoint x: 571, endPoint y: 390, distance: 357.5
click at [571, 390] on div "Contact Products Shipping Address Tracking Personalized Text Notes Delaney Smit…" at bounding box center [523, 428] width 1021 height 366
drag, startPoint x: 683, startPoint y: 364, endPoint x: 190, endPoint y: 296, distance: 498.4
click at [194, 296] on td "PERSONALIZED TABLET NECKLACE Gold, 18", Block, N, D PERSONALIZED BAR BRACELET G…" at bounding box center [474, 344] width 560 height 124
copy div "PERSONALIZED TABLET NECKLACE Gold, 18", Block, N, D PERSONALIZED BAR BRACELET G…"
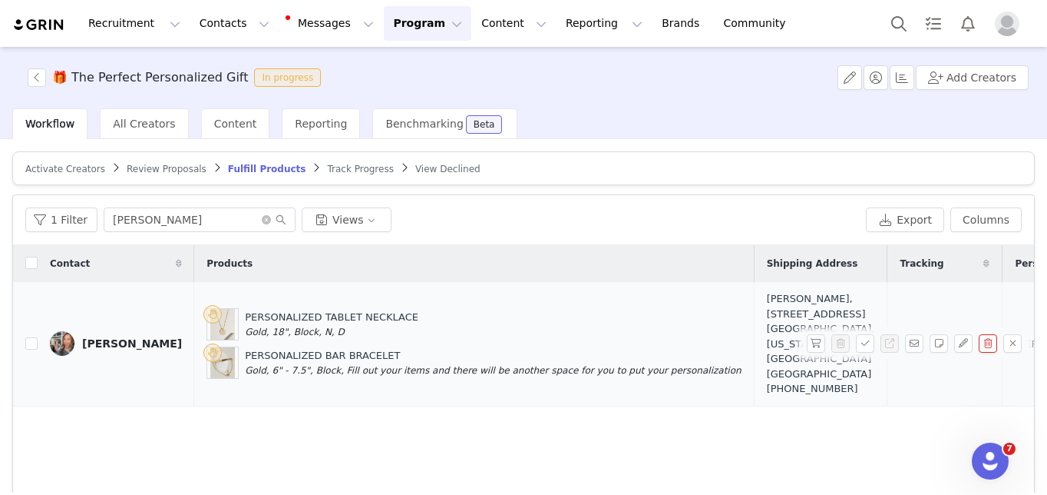
click at [613, 314] on div "PERSONALIZED TABLET NECKLACE Gold, 18", Block, N, D" at bounding box center [474, 324] width 534 height 32
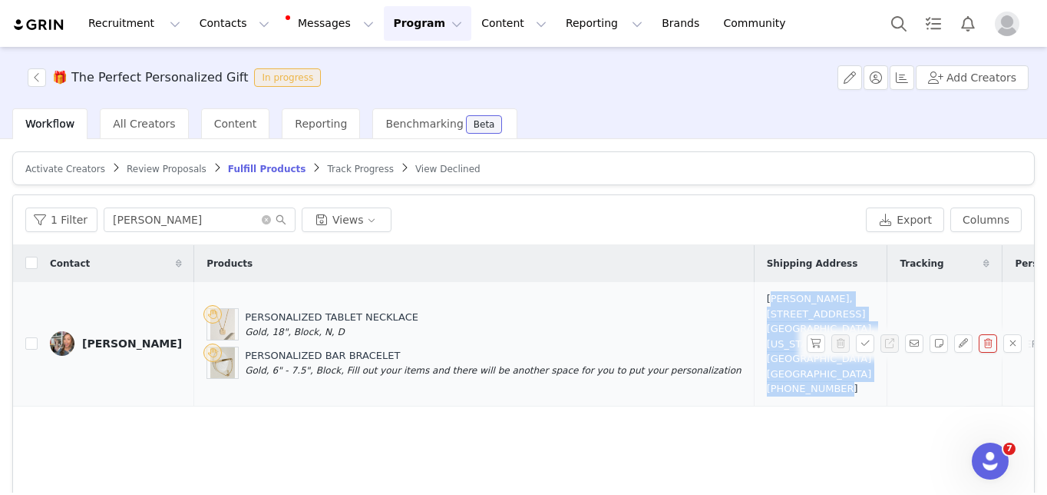
drag, startPoint x: 707, startPoint y: 298, endPoint x: 786, endPoint y: 372, distance: 108.7
click at [786, 372] on td "Delaney Smith, 6119 46th St NE. Marysville, Washington 98270 United States +142…" at bounding box center [821, 344] width 134 height 124
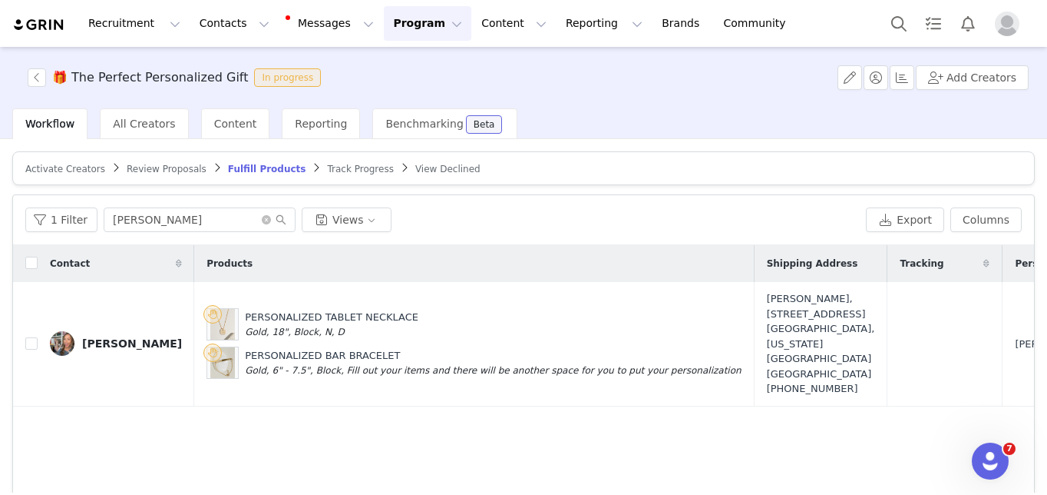
click at [727, 409] on div "Contact Products Shipping Address Tracking Personalized Text Notes Delaney Smit…" at bounding box center [523, 428] width 1021 height 366
drag, startPoint x: 709, startPoint y: 371, endPoint x: 788, endPoint y: 377, distance: 79.3
click at [788, 377] on td "Delaney Smith, 6119 46th St NE. Marysville, Washington 98270 United States +142…" at bounding box center [821, 344] width 134 height 124
copy div "[PHONE_NUMBER]"
click at [767, 328] on div "Delaney Smith, 6119 46th St NE. Marysville, Washington 98270 United States +142…" at bounding box center [821, 343] width 108 height 105
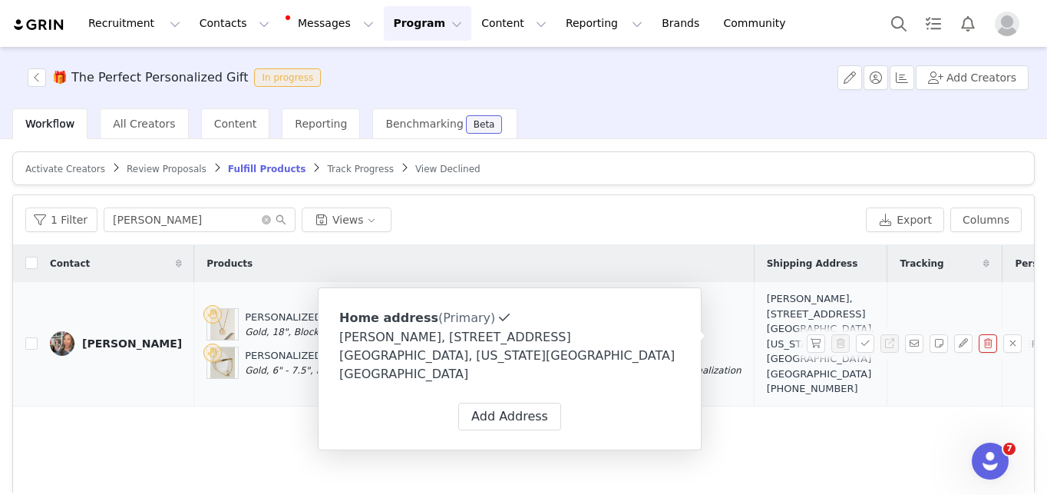
click at [754, 294] on td "Delaney Smith, 6119 46th St NE. Marysville, Washington 98270 United States +142…" at bounding box center [821, 344] width 134 height 124
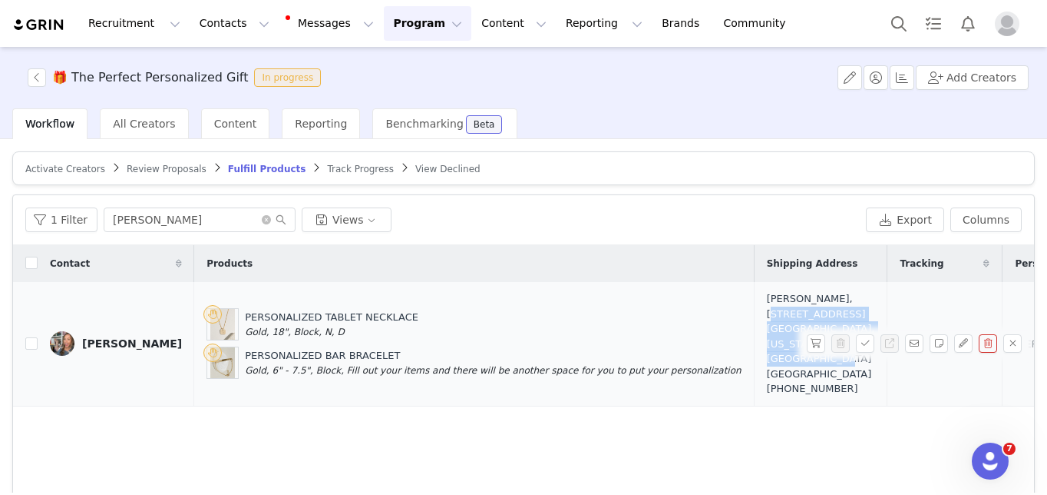
drag, startPoint x: 707, startPoint y: 312, endPoint x: 774, endPoint y: 362, distance: 84.0
click at [774, 362] on td "Delaney Smith, 6119 46th St NE. Marysville, Washington 98270 United States +142…" at bounding box center [821, 344] width 134 height 124
copy div "6119 46th St NE. Marysville, Washington 98270 United States"
click at [552, 335] on div "PERSONALIZED TABLET NECKLACE Gold, 18", Block, N, D PERSONALIZED BAR BRACELET G…" at bounding box center [474, 343] width 534 height 71
drag, startPoint x: 710, startPoint y: 297, endPoint x: 802, endPoint y: 297, distance: 91.4
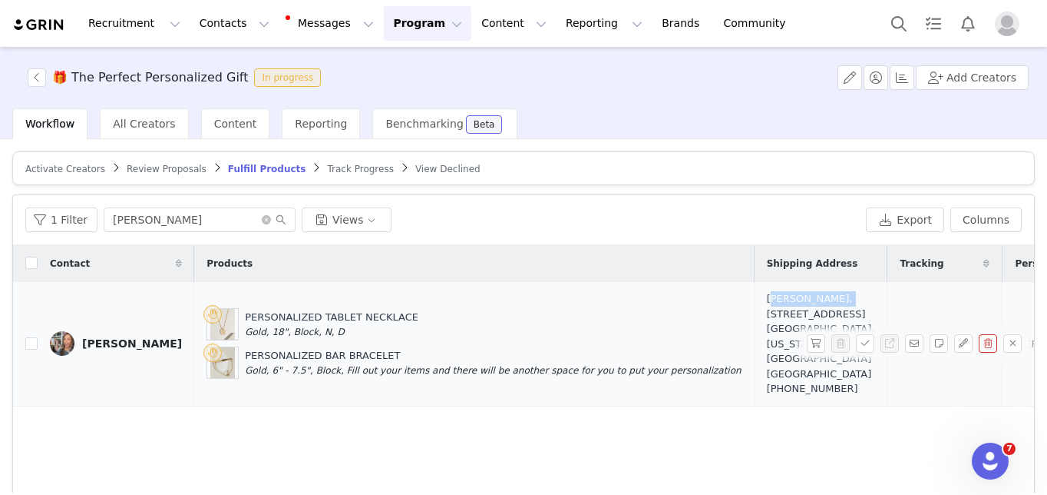
click at [802, 297] on td "Delaney Smith, 6119 46th St NE. Marysville, Washington 98270 United States +142…" at bounding box center [821, 344] width 134 height 124
copy div "Delaney Smith,"
click at [669, 425] on div "Contact Products Shipping Address Tracking Personalized Text Notes Delaney Smit…" at bounding box center [523, 428] width 1021 height 366
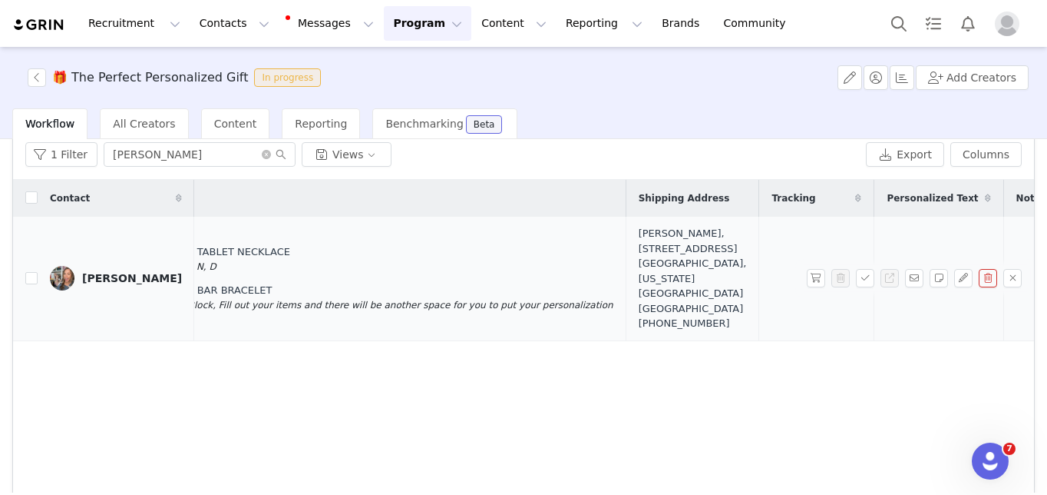
scroll to position [71, 0]
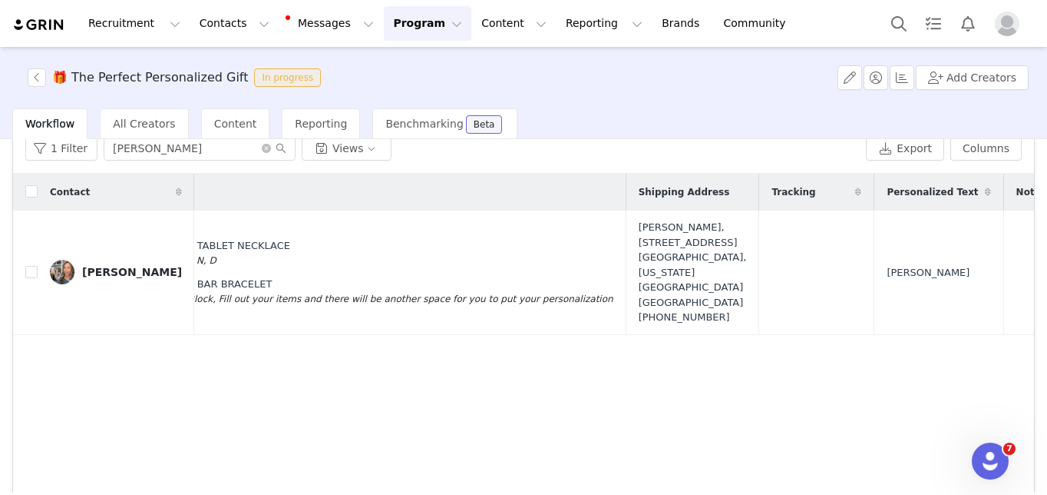
click at [848, 371] on div "Contact Products Shipping Address Tracking Personalized Text Notes Delaney Smit…" at bounding box center [523, 357] width 1021 height 366
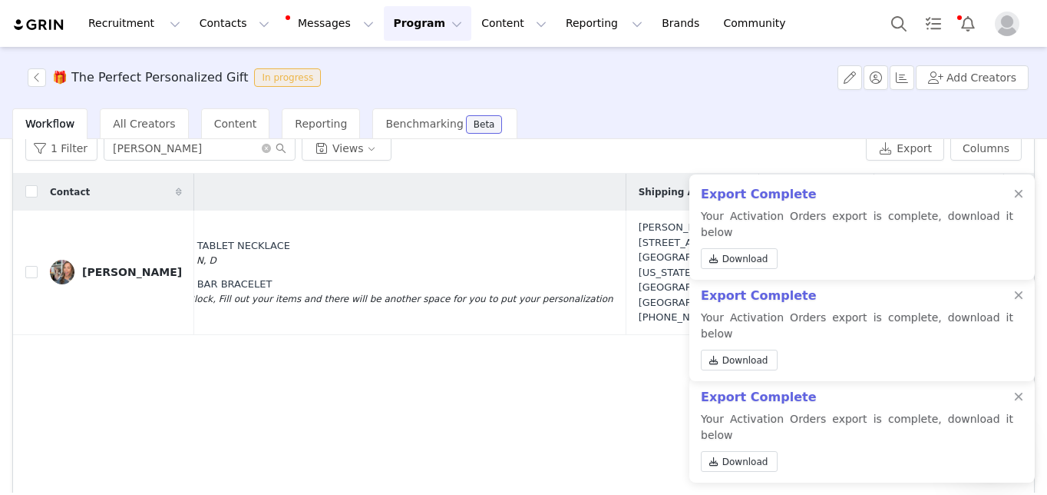
click at [1025, 208] on div "Export Complete Your Activation Orders export is complete, download it below Do…" at bounding box center [863, 226] width 346 height 105
click at [1021, 200] on div at bounding box center [1018, 194] width 9 height 12
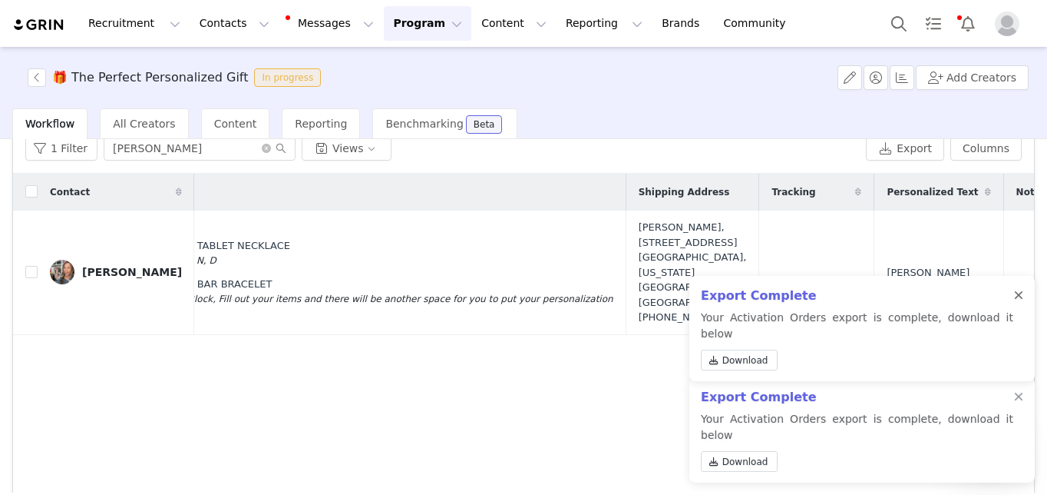
click at [1014, 302] on div at bounding box center [1018, 296] width 9 height 12
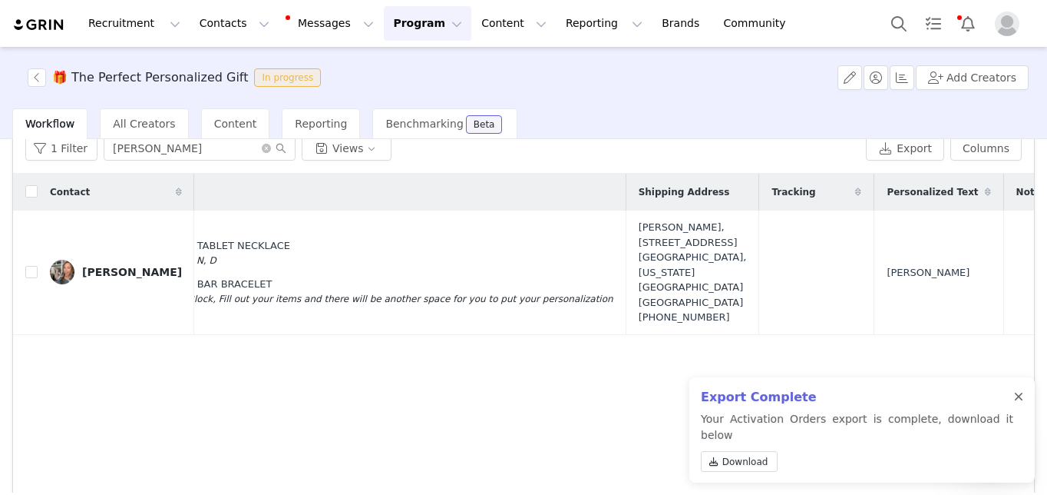
click at [1022, 403] on div at bounding box center [1018, 397] width 9 height 12
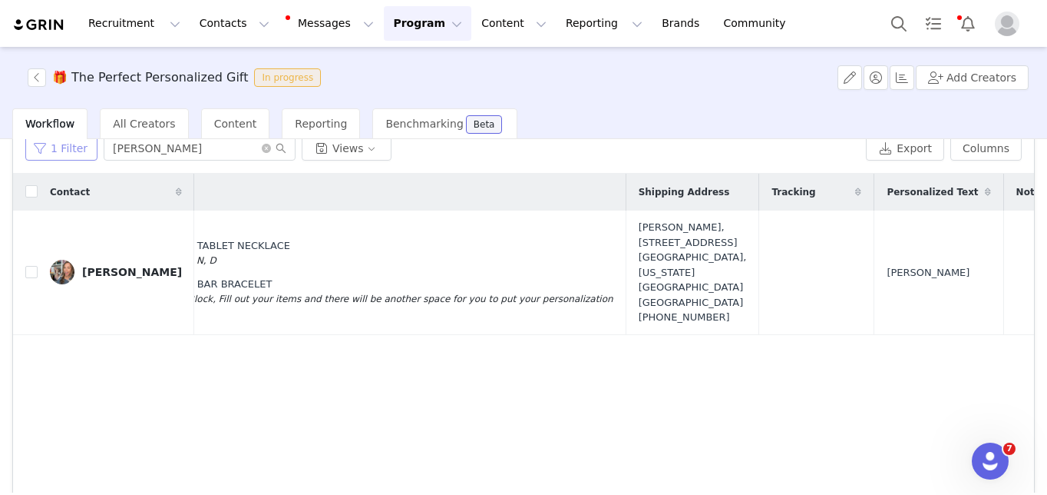
scroll to position [0, 0]
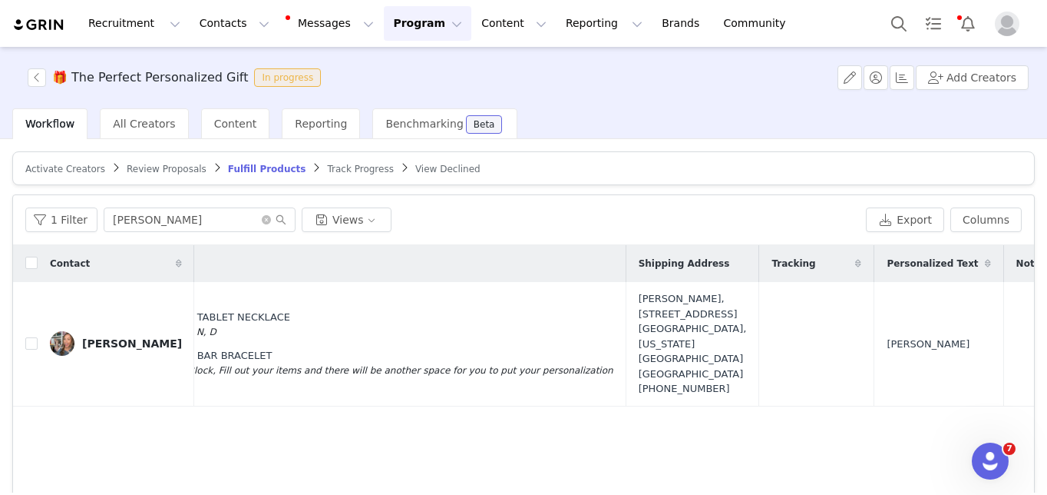
click at [136, 167] on span "Review Proposals" at bounding box center [167, 169] width 80 height 11
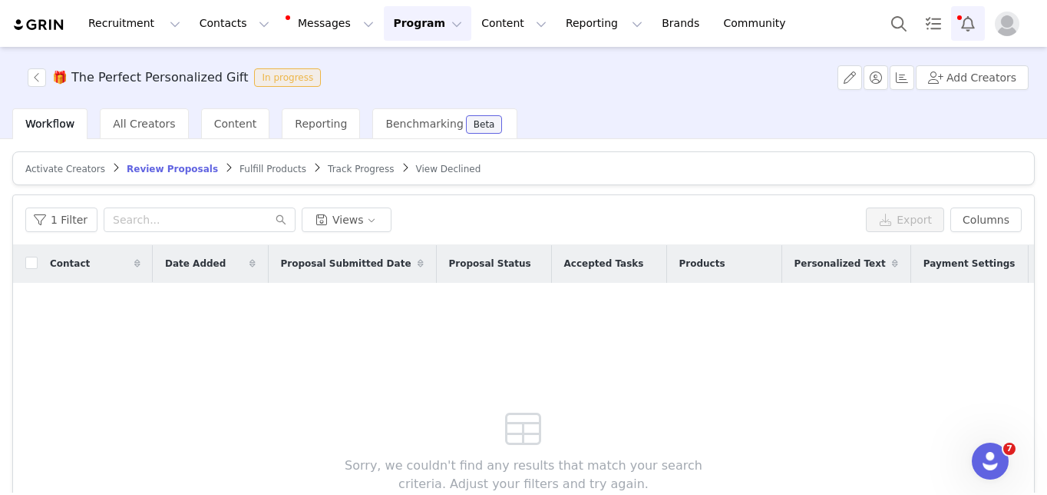
click at [970, 28] on button "Notifications" at bounding box center [968, 23] width 34 height 35
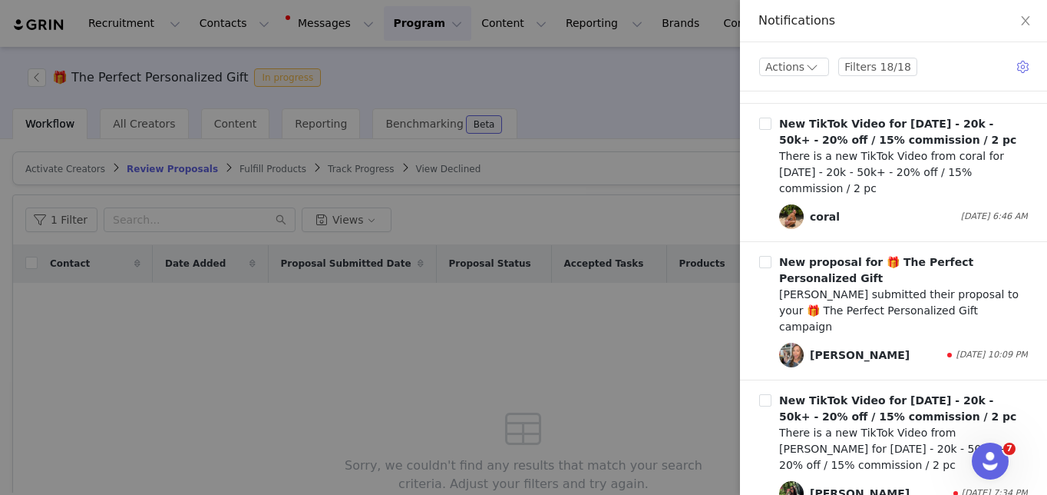
scroll to position [312, 0]
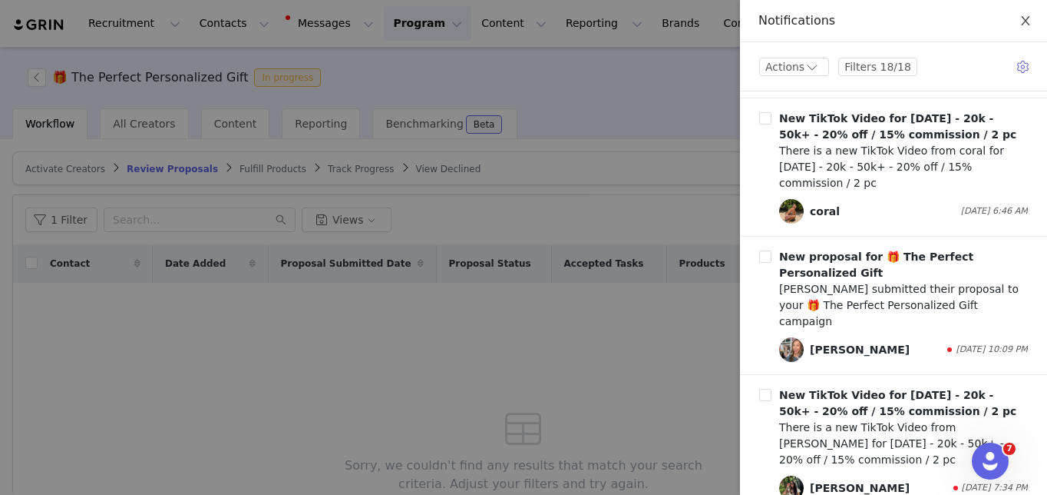
click at [1021, 21] on icon "icon: close" at bounding box center [1026, 21] width 12 height 12
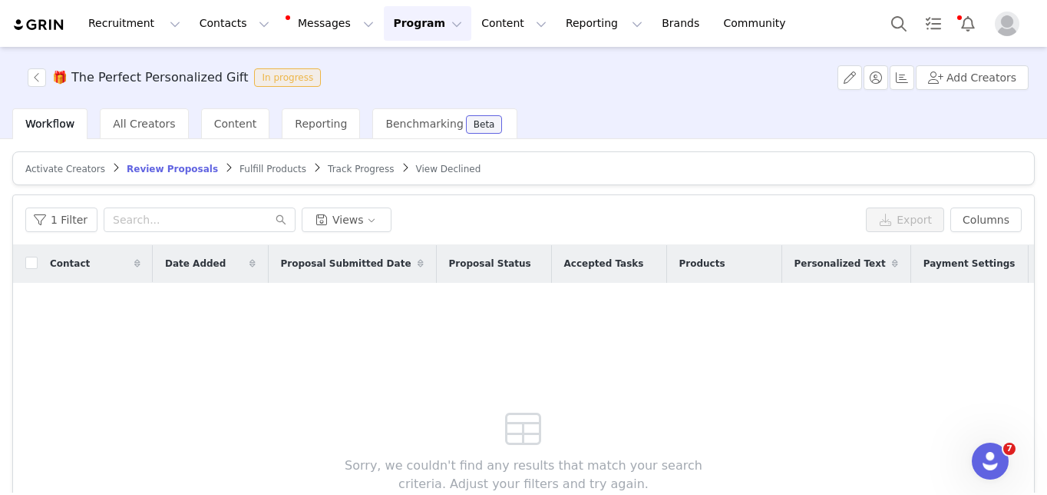
click at [57, 164] on span "Activate Creators" at bounding box center [65, 169] width 80 height 11
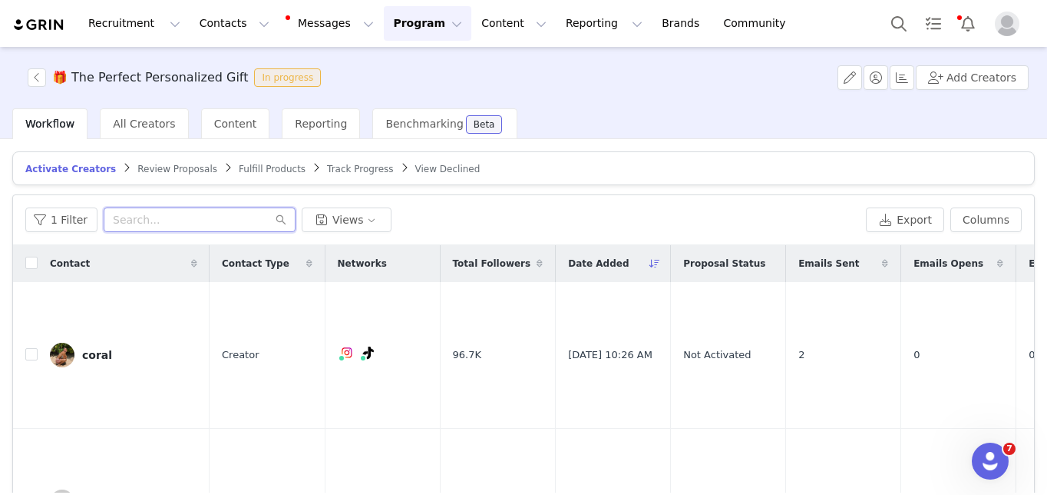
click at [153, 220] on input "text" at bounding box center [200, 219] width 192 height 25
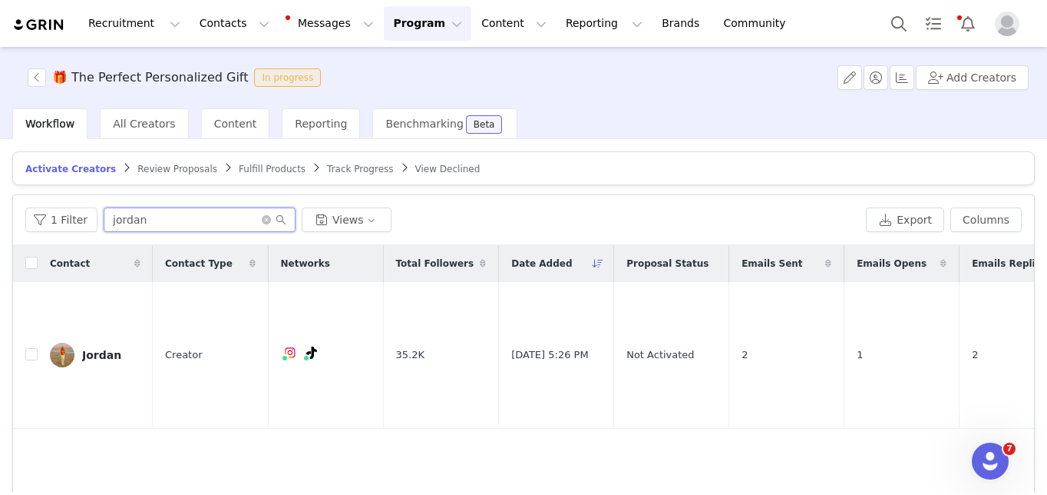
type input "jordan"
click at [170, 166] on span "Review Proposals" at bounding box center [177, 169] width 80 height 11
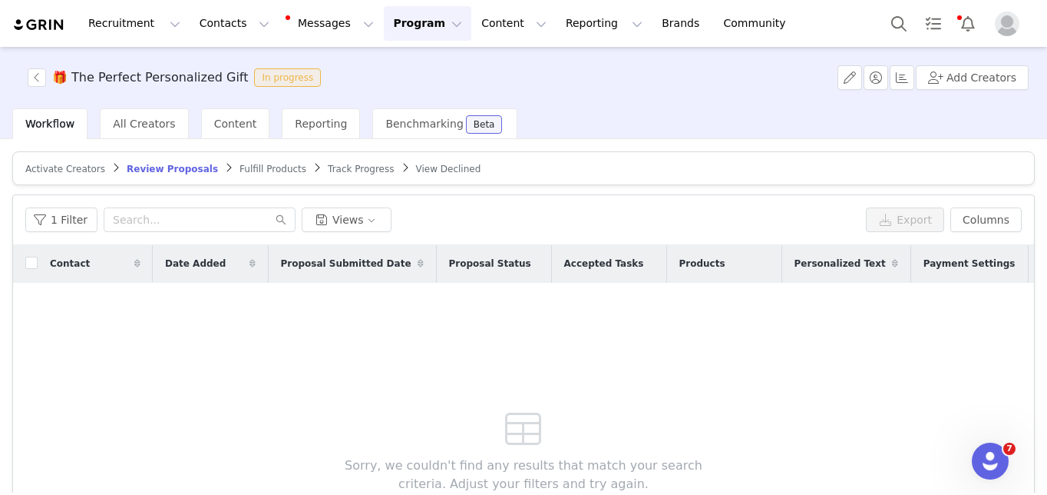
click at [69, 165] on span "Activate Creators" at bounding box center [65, 169] width 80 height 11
